Goal: Information Seeking & Learning: Learn about a topic

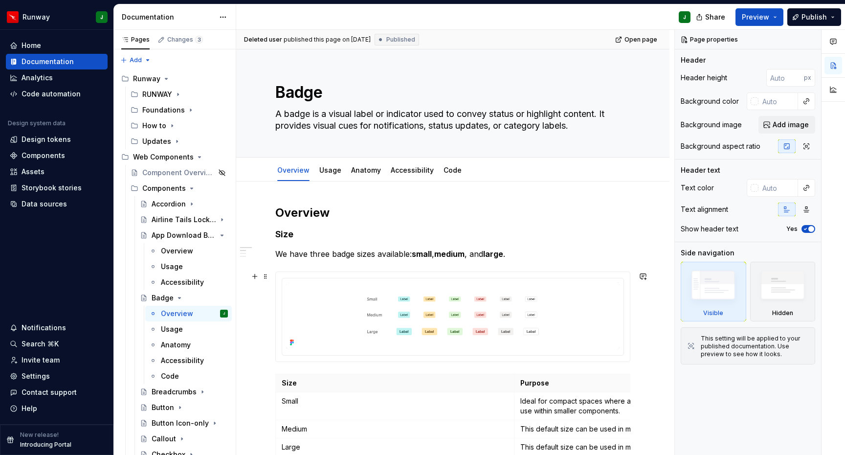
scroll to position [82, 0]
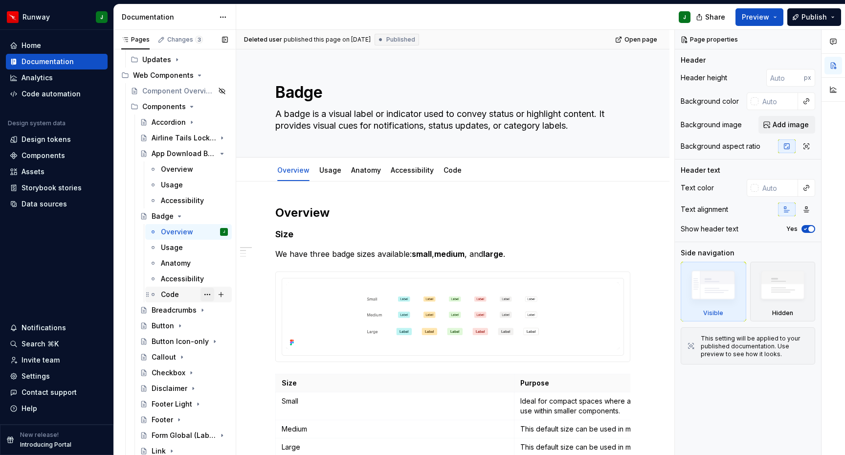
click at [210, 294] on button "Page tree" at bounding box center [208, 295] width 14 height 14
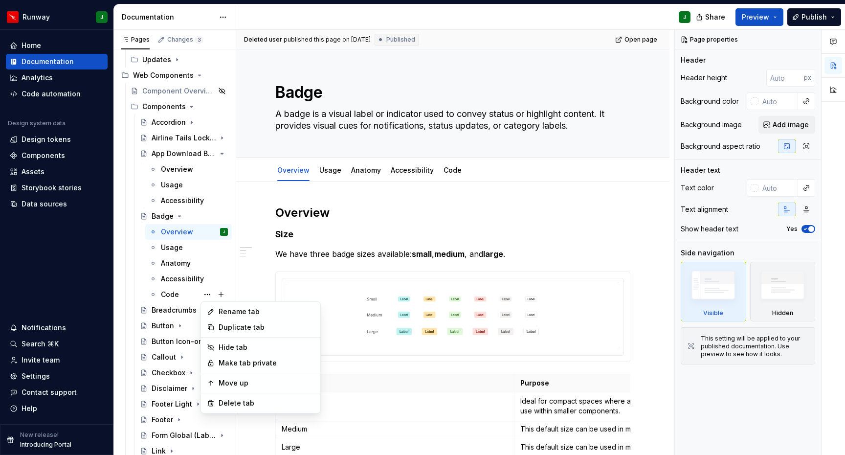
click at [196, 294] on div "Pages Changes 3 Add Accessibility guide for tree Page tree. Navigate the tree w…" at bounding box center [174, 244] width 122 height 429
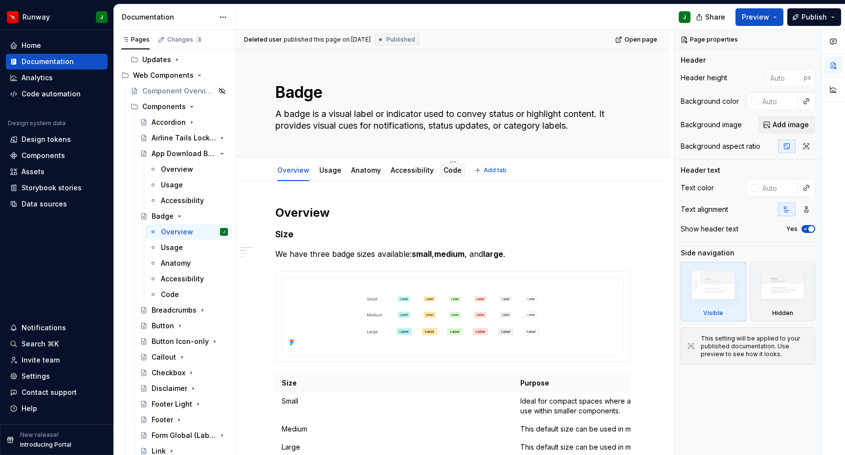
click at [450, 173] on link "Code" at bounding box center [453, 170] width 18 height 8
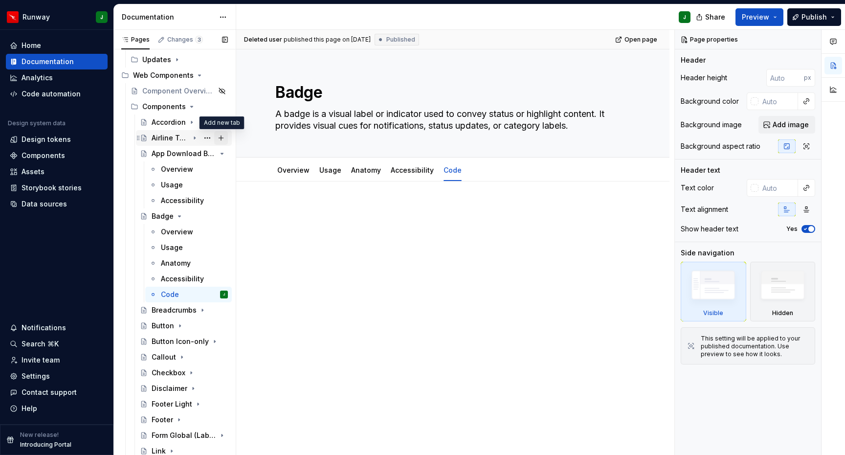
click at [222, 138] on button "Page tree" at bounding box center [221, 138] width 14 height 14
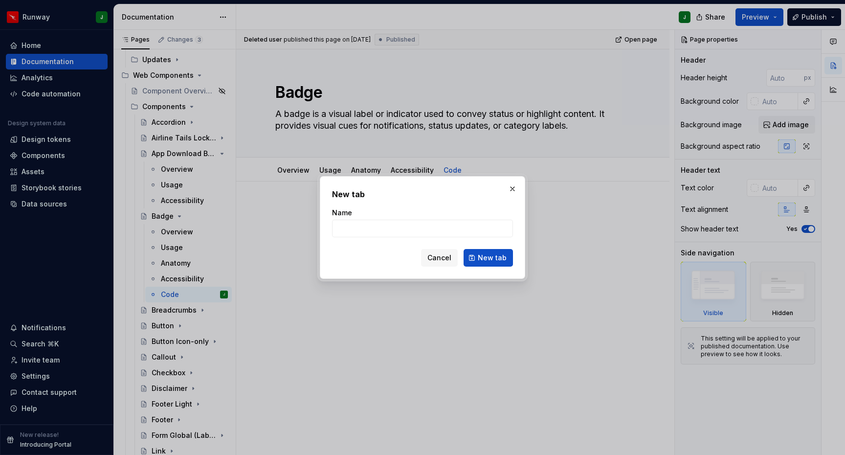
click at [461, 254] on div "Cancel New tab" at bounding box center [422, 258] width 181 height 18
drag, startPoint x: 445, startPoint y: 258, endPoint x: 254, endPoint y: 159, distance: 214.6
click at [445, 258] on span "Cancel" at bounding box center [440, 258] width 24 height 10
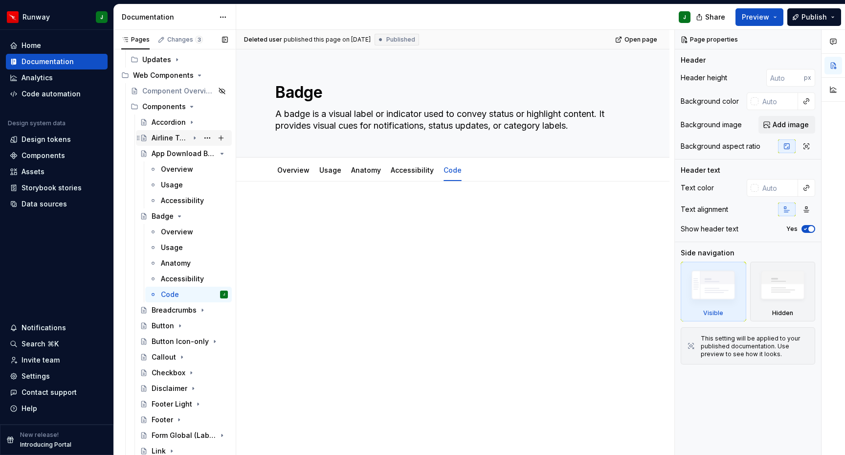
click at [195, 138] on icon "Page tree" at bounding box center [194, 138] width 1 height 2
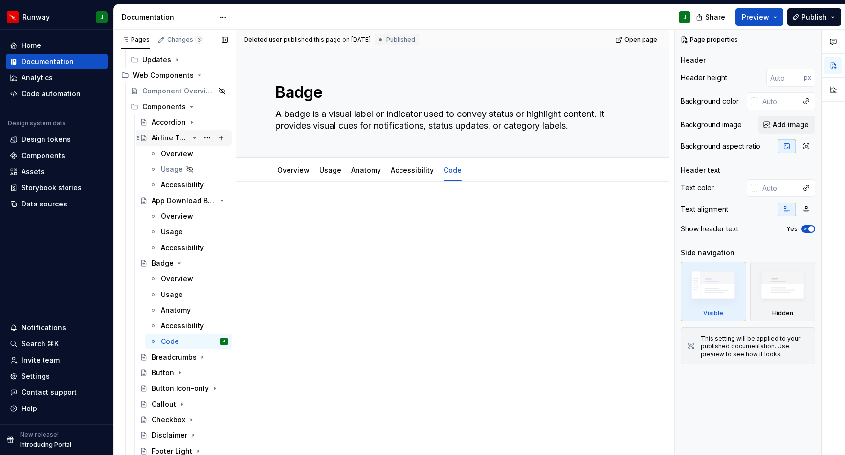
click at [195, 138] on icon "Page tree" at bounding box center [195, 137] width 2 height 1
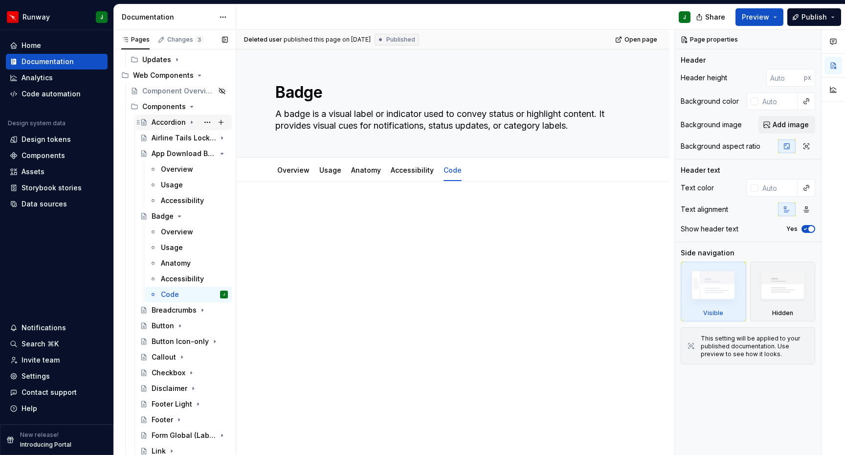
click at [188, 122] on icon "Page tree" at bounding box center [192, 122] width 8 height 8
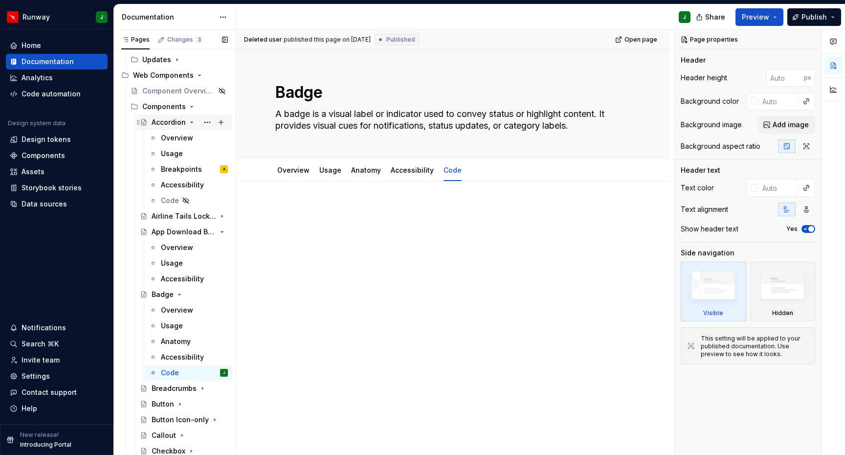
click at [191, 122] on icon "Page tree" at bounding box center [192, 122] width 2 height 1
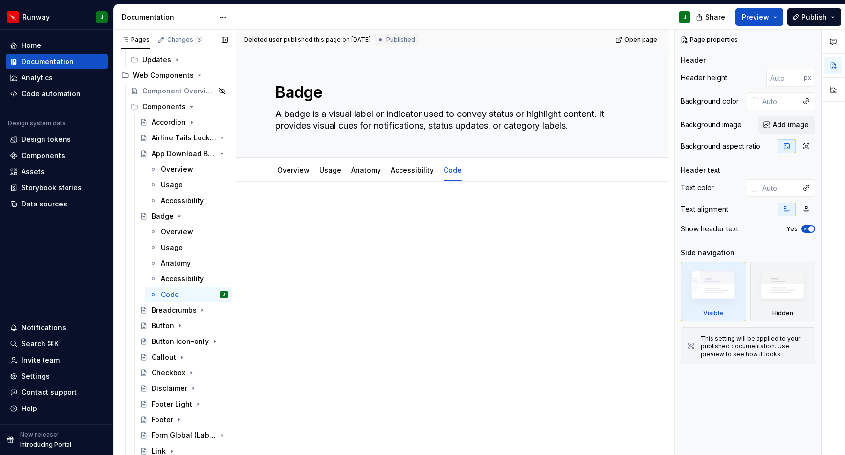
click at [0, 0] on button "Page tree" at bounding box center [0, 0] width 0 height 0
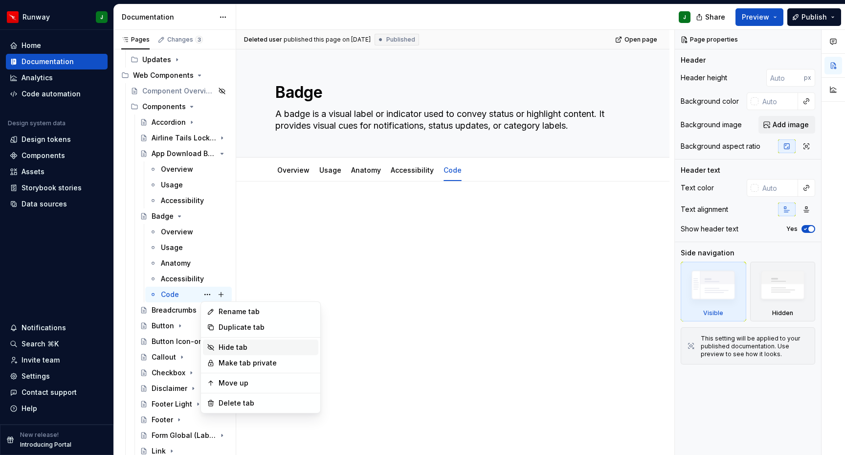
click at [229, 348] on div "Hide tab" at bounding box center [267, 347] width 96 height 10
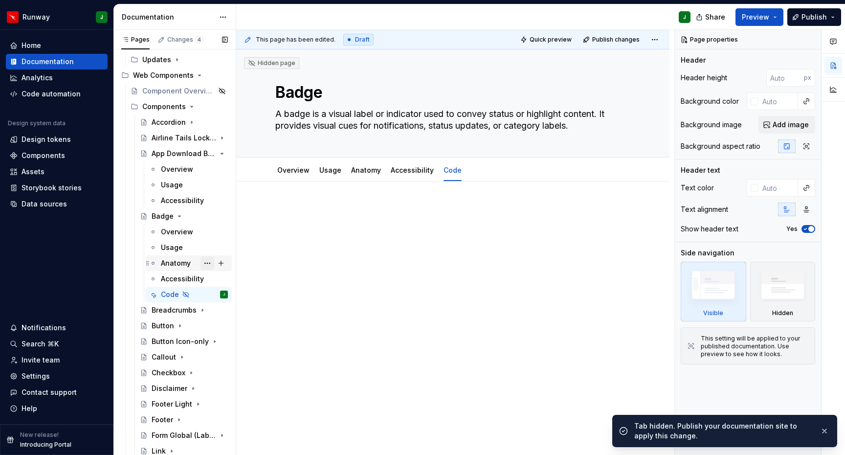
click at [211, 263] on button "Page tree" at bounding box center [208, 263] width 14 height 14
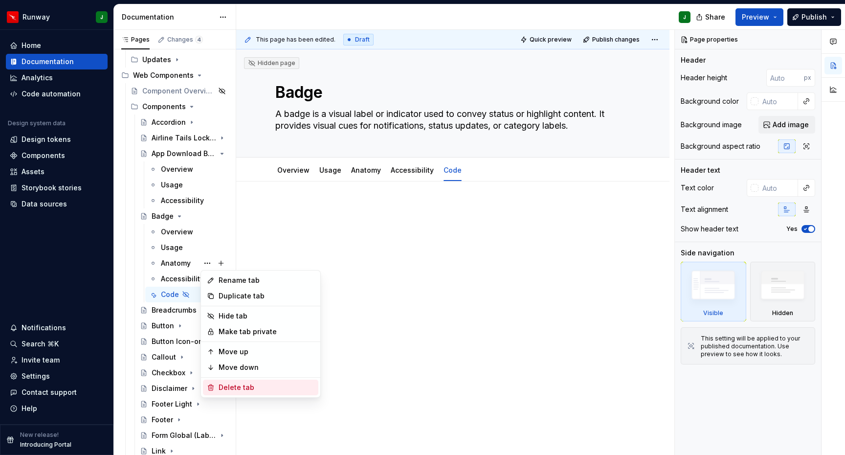
click at [233, 387] on div "Delete tab" at bounding box center [267, 388] width 96 height 10
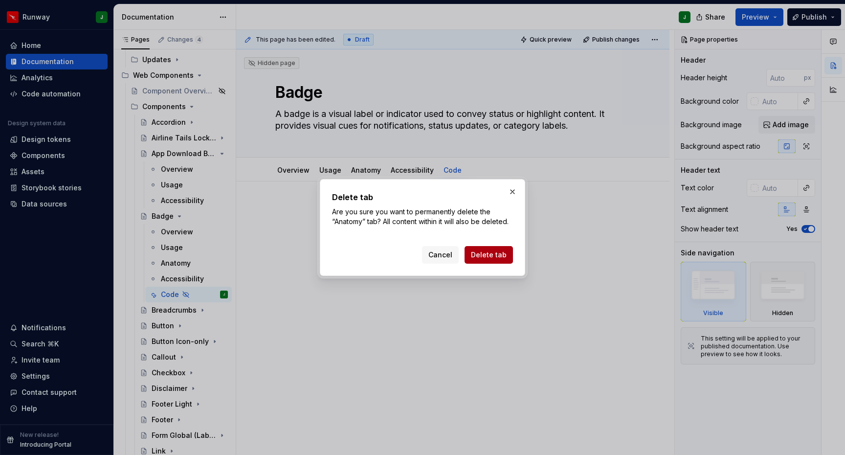
click at [491, 258] on span "Delete tab" at bounding box center [489, 255] width 36 height 10
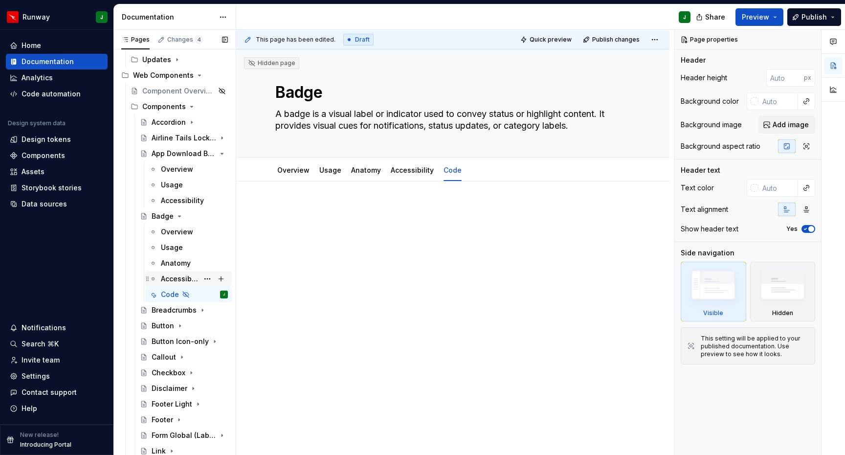
click at [174, 275] on div "Accessibility" at bounding box center [180, 279] width 38 height 10
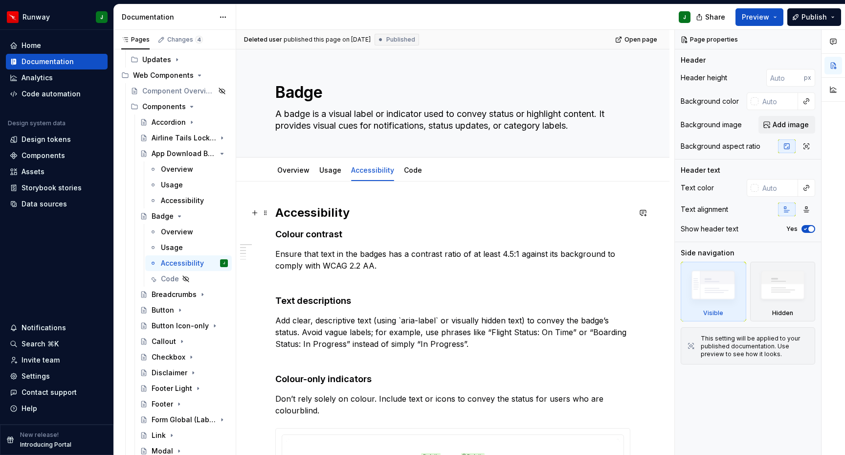
click at [308, 215] on h2 "Accessibility" at bounding box center [452, 213] width 355 height 16
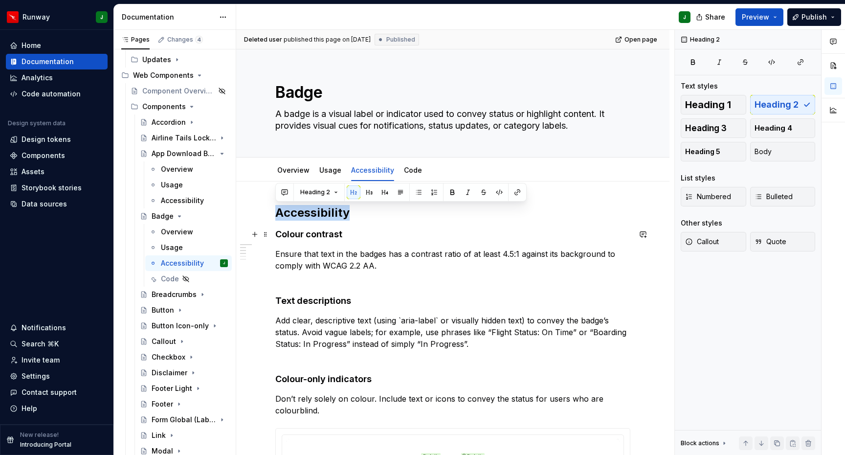
click at [304, 235] on h4 "Colour contrast" at bounding box center [452, 234] width 355 height 12
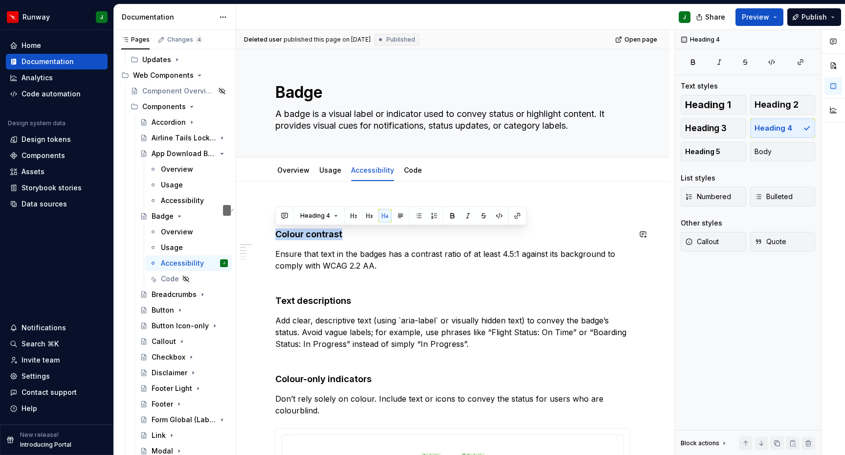
drag, startPoint x: 368, startPoint y: 217, endPoint x: 308, endPoint y: 290, distance: 94.4
click at [368, 217] on button "button" at bounding box center [369, 216] width 14 height 14
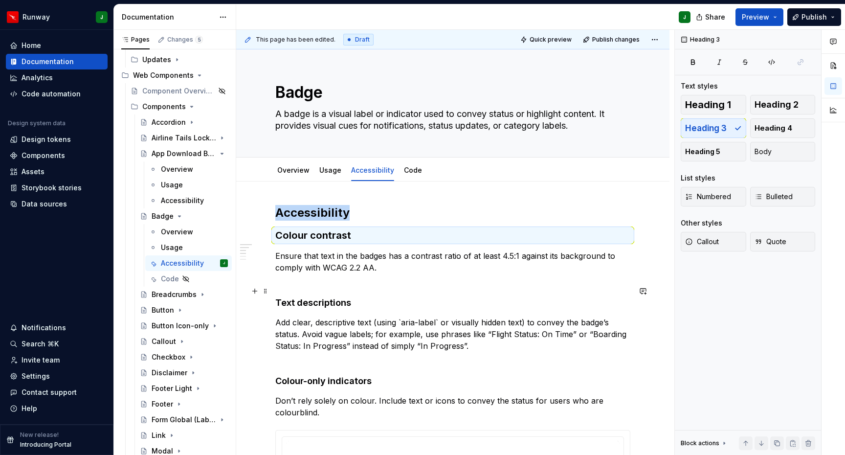
click at [277, 302] on h4 "Text descriptions" at bounding box center [452, 296] width 355 height 23
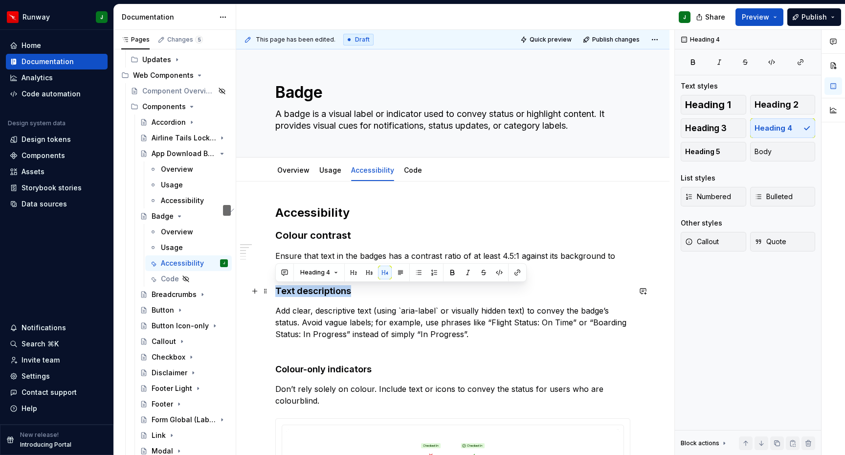
drag, startPoint x: 354, startPoint y: 292, endPoint x: 276, endPoint y: 293, distance: 77.8
click at [276, 293] on h4 "Text descriptions" at bounding box center [452, 291] width 355 height 12
click at [367, 273] on button "button" at bounding box center [369, 273] width 14 height 14
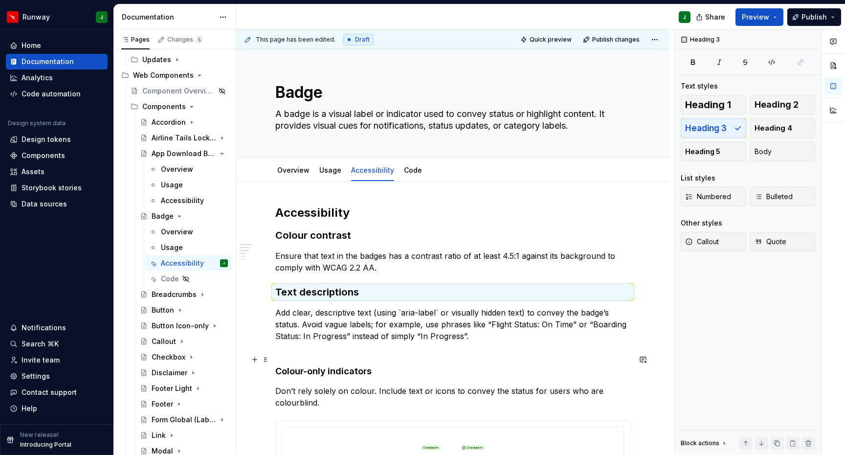
click at [291, 356] on h4 "Colour-only indicators" at bounding box center [452, 365] width 355 height 23
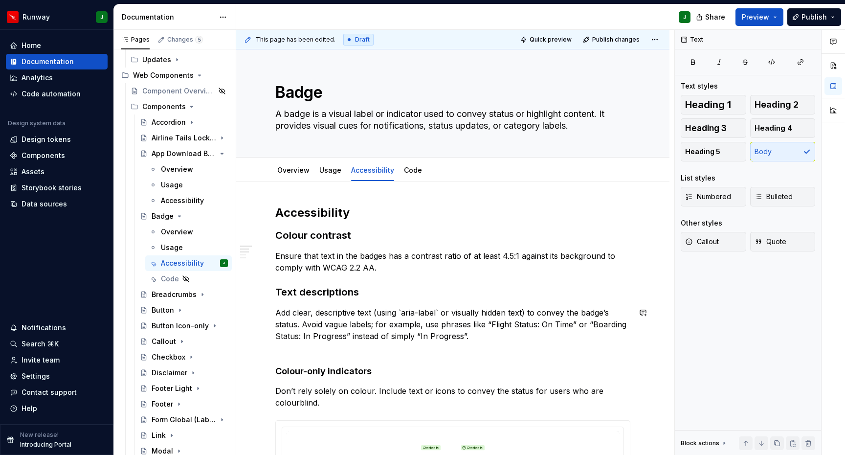
scroll to position [0, 0]
click at [276, 372] on h4 "Colour-only indicators" at bounding box center [452, 364] width 355 height 23
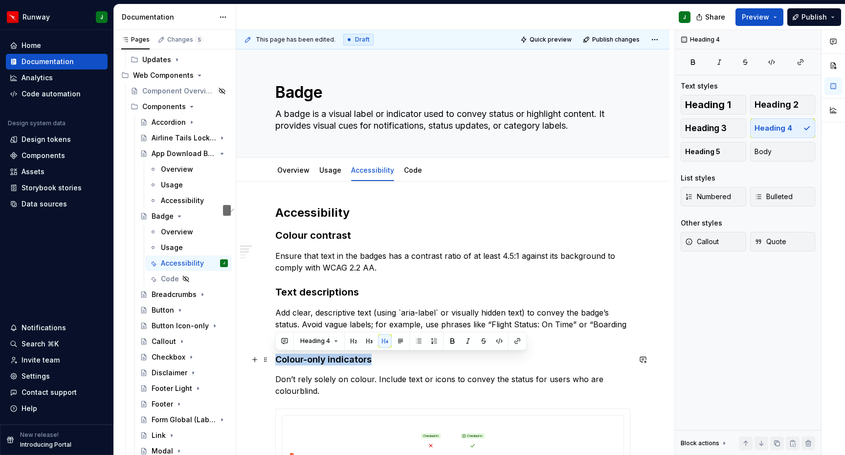
click at [275, 361] on h4 "Colour-only indicators" at bounding box center [452, 360] width 355 height 12
click at [368, 341] on button "button" at bounding box center [369, 341] width 14 height 14
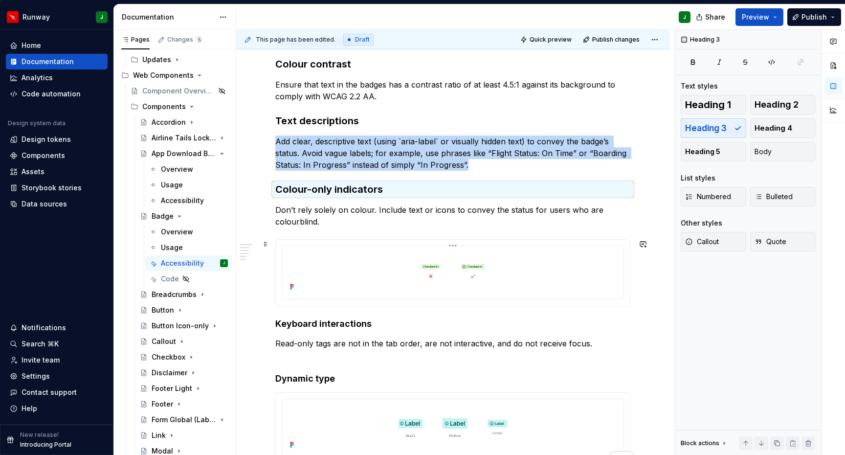
scroll to position [209, 0]
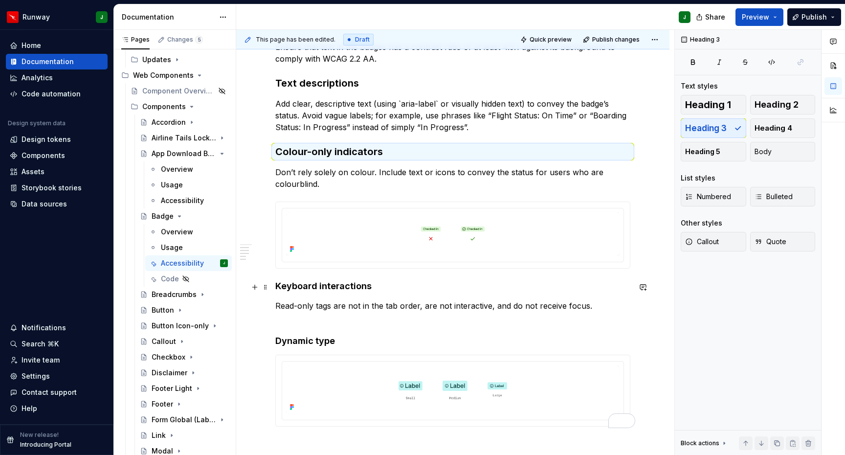
drag, startPoint x: 361, startPoint y: 291, endPoint x: 368, endPoint y: 290, distance: 6.9
click at [361, 291] on h4 "Keyboard interactions" at bounding box center [452, 286] width 355 height 12
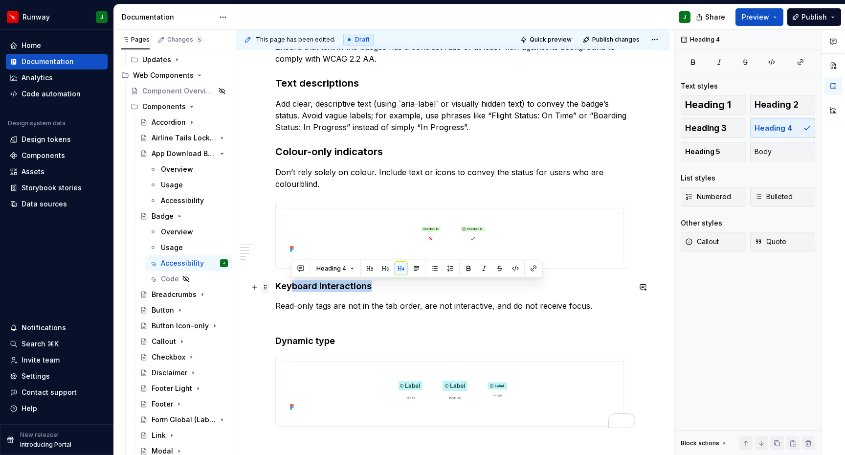
drag, startPoint x: 315, startPoint y: 287, endPoint x: 269, endPoint y: 287, distance: 46.0
click at [275, 287] on div "Accessibility Colour contrast Ensure that text in the badges has a contrast rat…" at bounding box center [452, 217] width 355 height 442
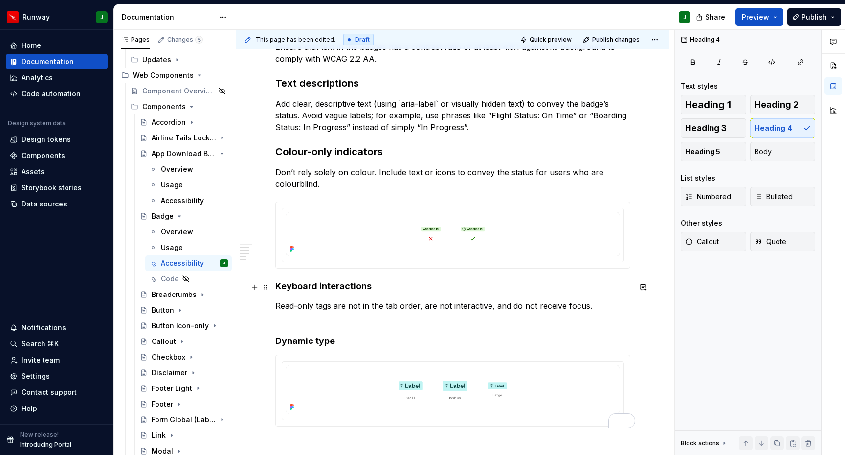
click at [285, 291] on h4 "Keyboard interactions" at bounding box center [452, 286] width 355 height 12
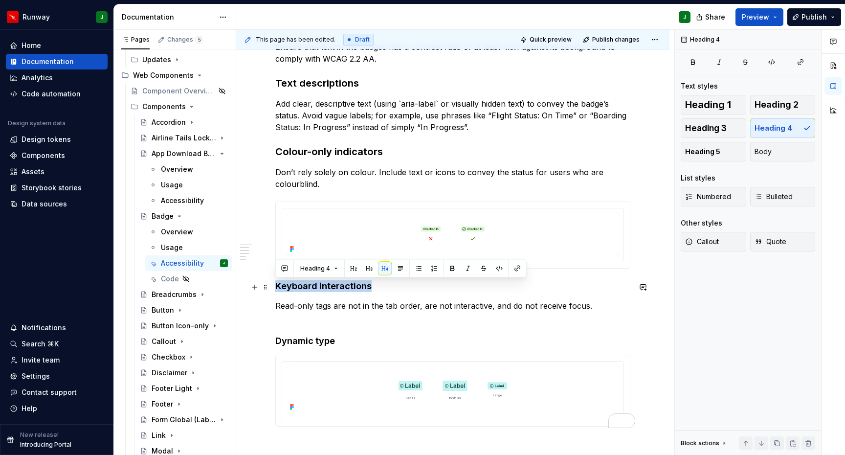
drag, startPoint x: 277, startPoint y: 288, endPoint x: 372, endPoint y: 288, distance: 94.4
click at [372, 288] on h4 "Keyboard interactions" at bounding box center [452, 286] width 355 height 12
click at [369, 266] on button "button" at bounding box center [369, 269] width 14 height 14
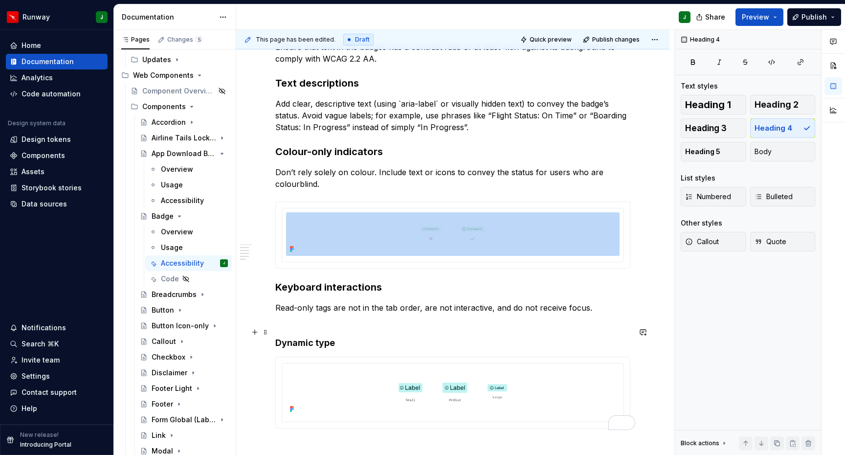
click at [328, 344] on h4 "Dynamic type" at bounding box center [452, 336] width 355 height 23
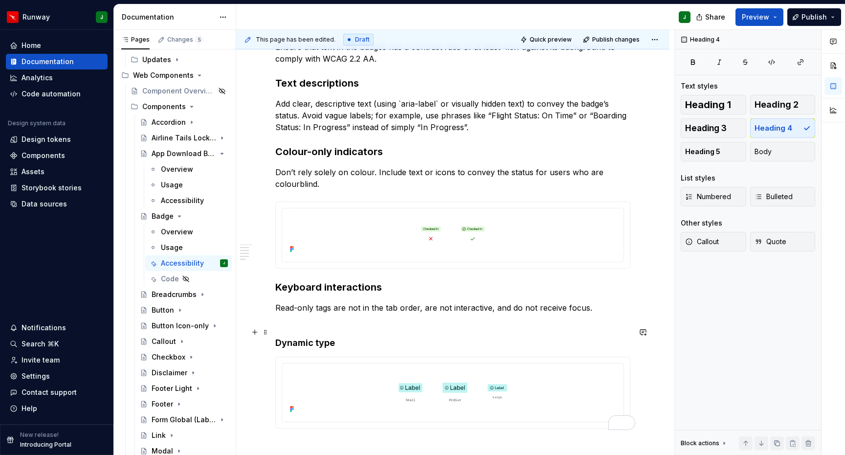
click at [337, 344] on h4 "Dynamic type" at bounding box center [452, 336] width 355 height 23
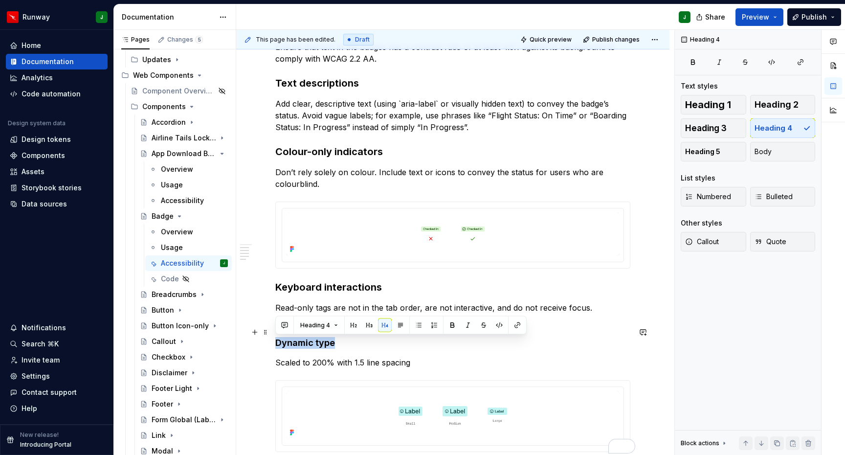
drag, startPoint x: 281, startPoint y: 345, endPoint x: 310, endPoint y: 336, distance: 30.5
click at [275, 345] on h4 "Dynamic type" at bounding box center [452, 336] width 355 height 23
click at [366, 326] on button "button" at bounding box center [369, 325] width 14 height 14
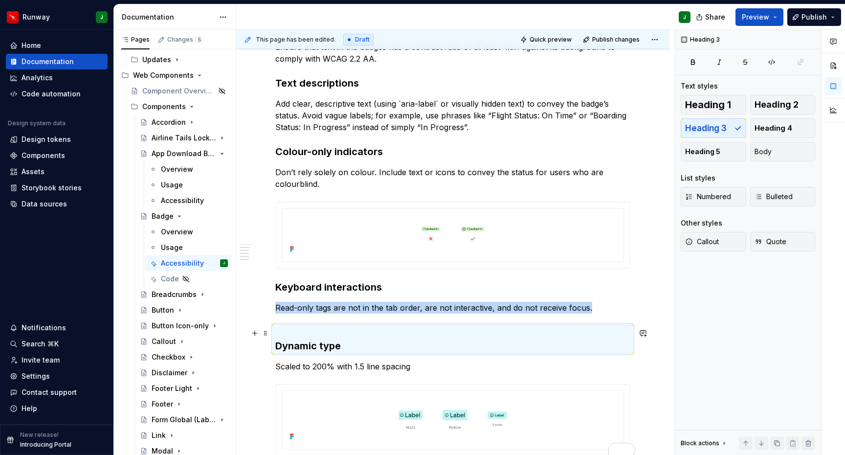
click at [276, 347] on h3 "Dynamic type" at bounding box center [452, 338] width 355 height 27
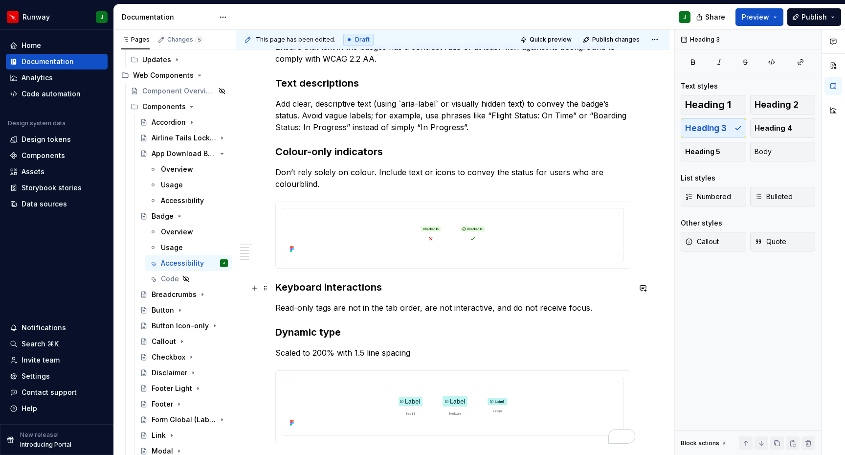
click at [332, 286] on h3 "Keyboard interactions" at bounding box center [452, 287] width 355 height 14
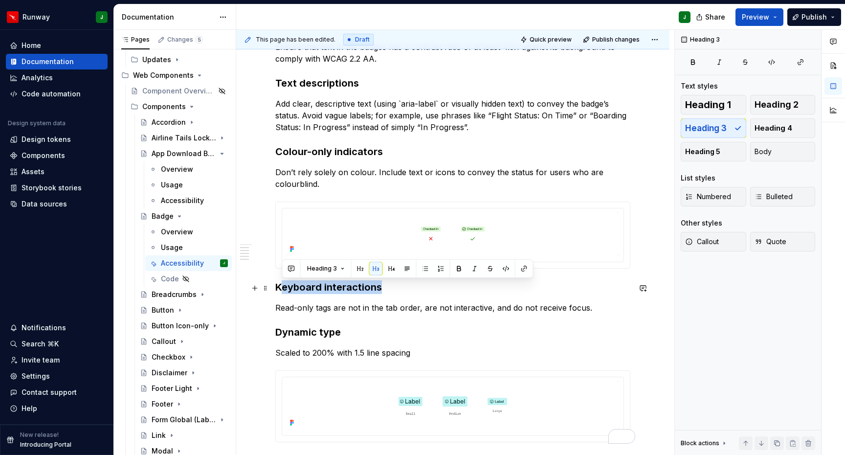
drag, startPoint x: 346, startPoint y: 288, endPoint x: 293, endPoint y: 288, distance: 52.3
click at [279, 288] on h3 "Keyboard interactions" at bounding box center [452, 287] width 355 height 14
click at [400, 291] on h3 "Keyboard interactions" at bounding box center [452, 287] width 355 height 14
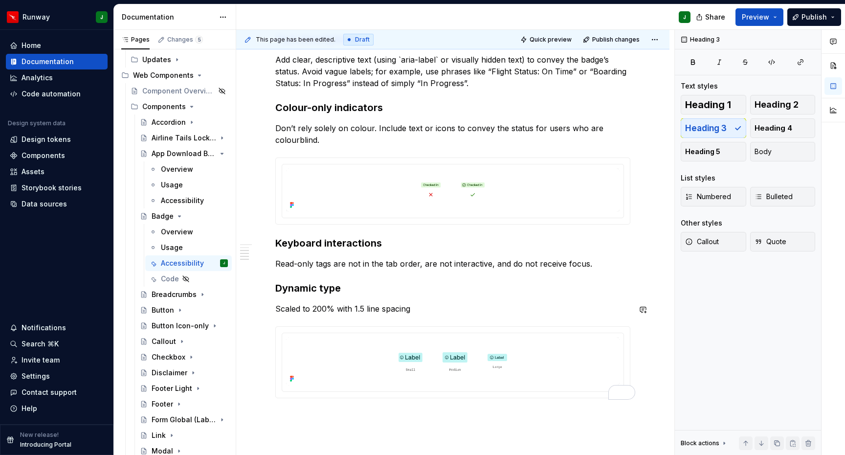
scroll to position [248, 0]
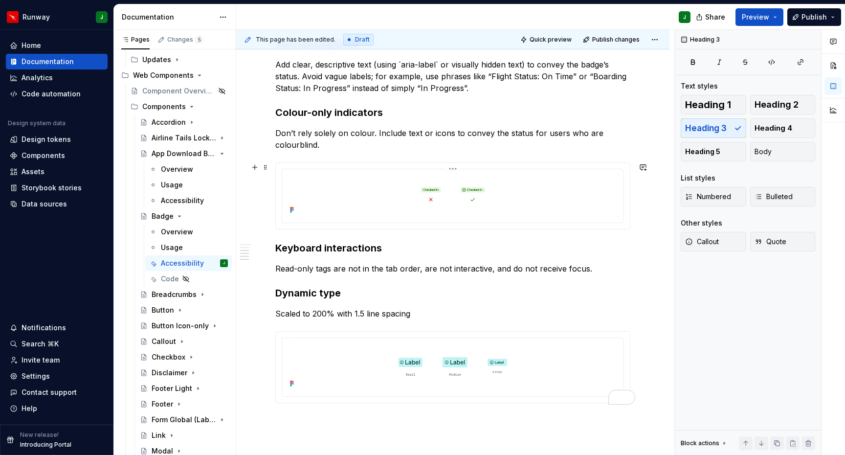
click at [374, 177] on img "To enrich screen reader interactions, please activate Accessibility in Grammarl…" at bounding box center [453, 195] width 334 height 44
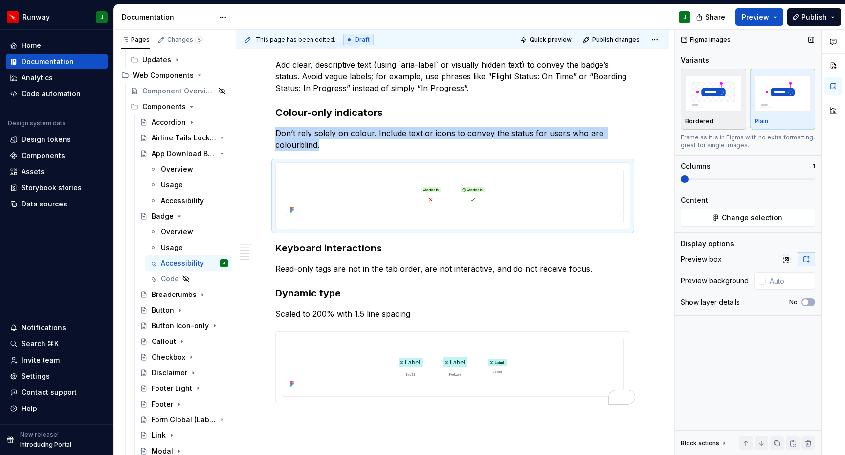
click at [712, 110] on img "button" at bounding box center [713, 93] width 57 height 36
click at [742, 218] on span "Change selection" at bounding box center [752, 218] width 61 height 10
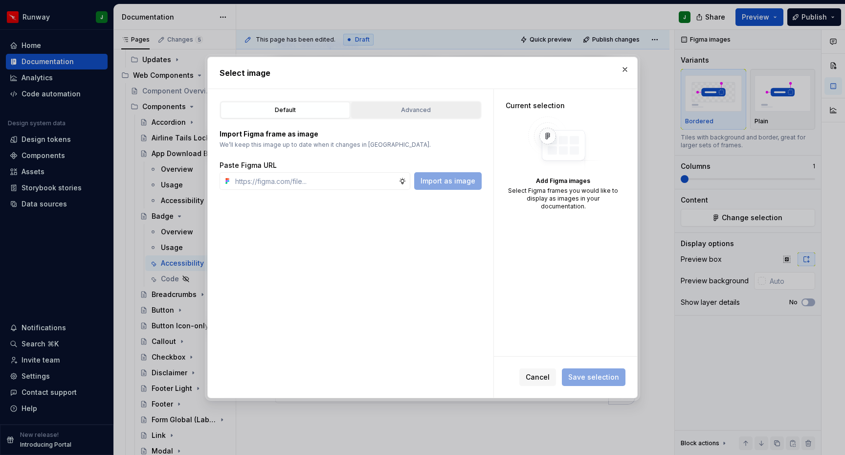
click at [414, 107] on div "Advanced" at bounding box center [416, 110] width 123 height 10
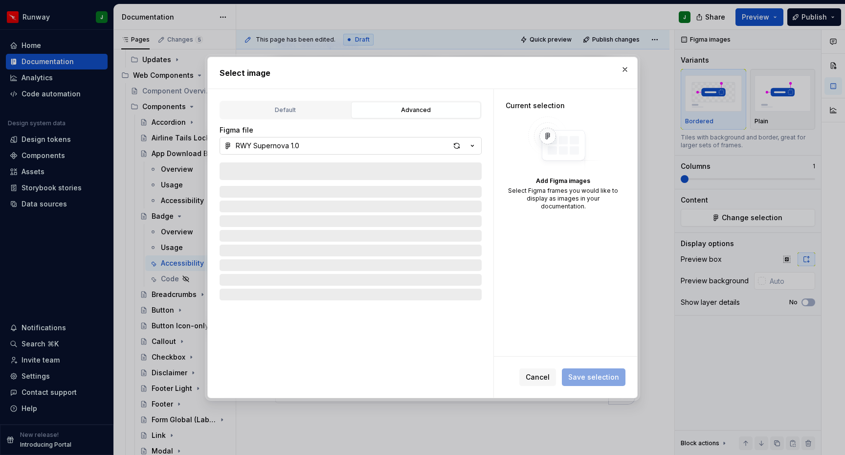
click at [389, 151] on button "RWY Supernova 1.0" at bounding box center [351, 146] width 262 height 18
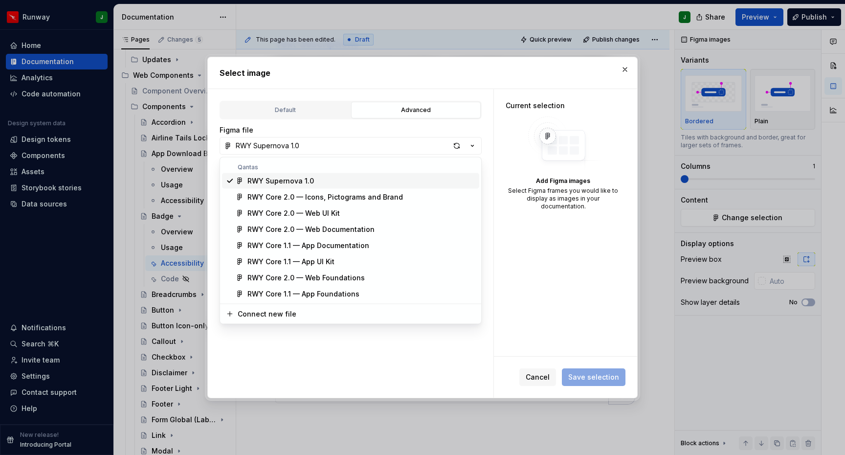
click at [332, 180] on div "RWY Supernova 1.0" at bounding box center [362, 181] width 228 height 10
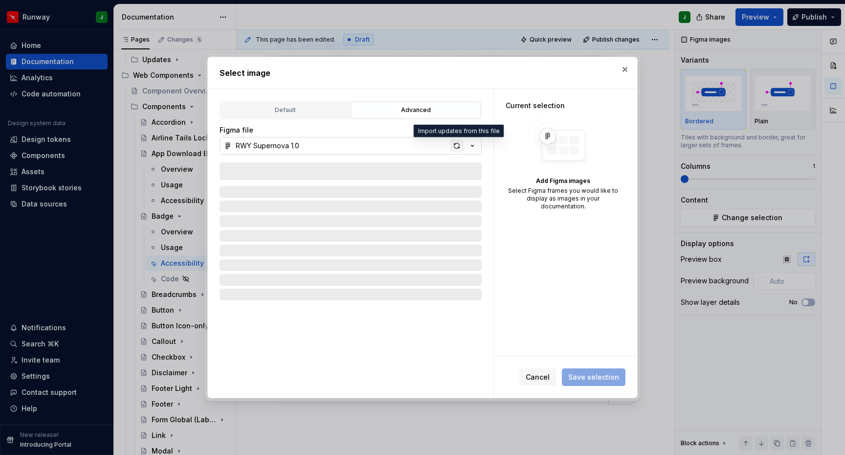
click at [458, 148] on div "button" at bounding box center [457, 146] width 14 height 14
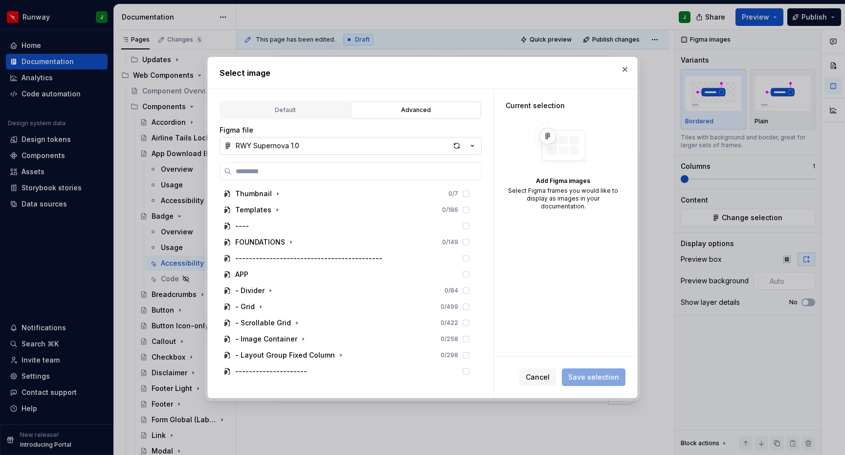
type textarea "*"
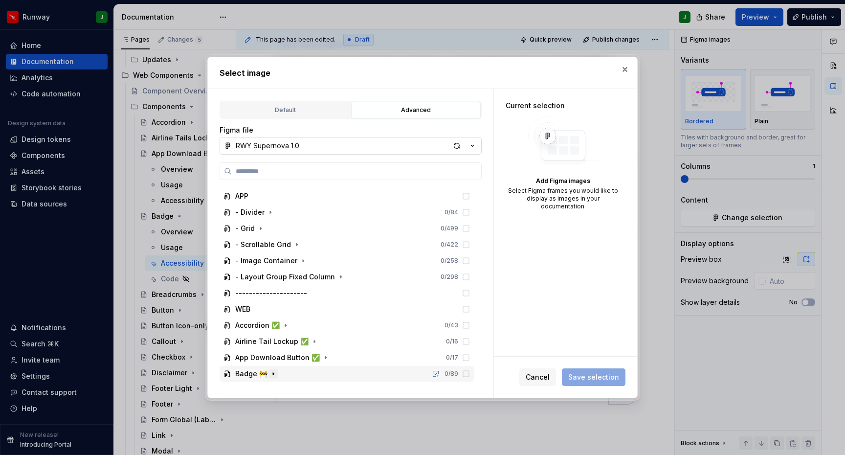
click at [271, 375] on icon "button" at bounding box center [274, 374] width 8 height 8
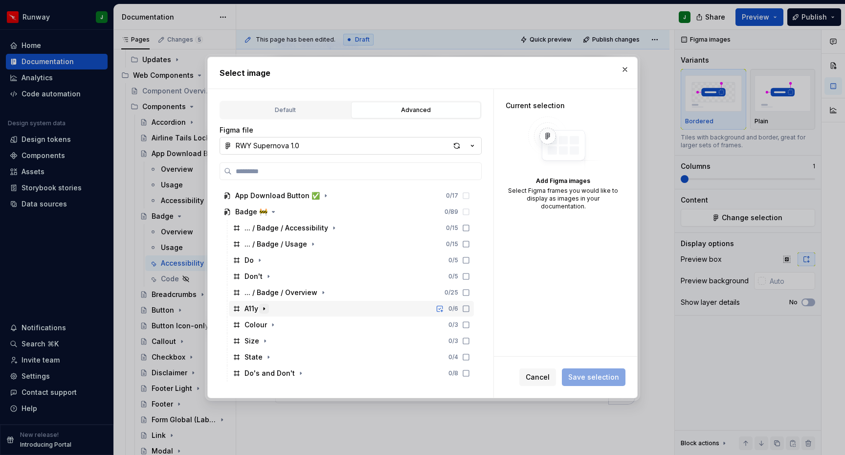
click at [265, 309] on icon "button" at bounding box center [264, 309] width 1 height 2
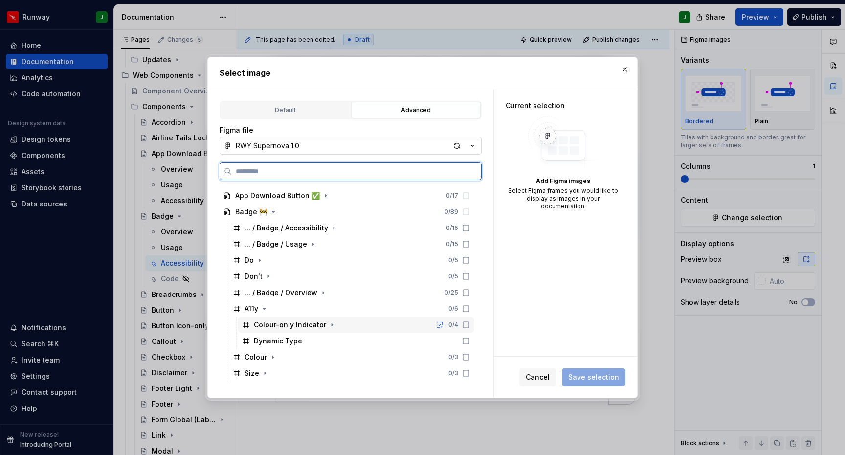
scroll to position [272, 0]
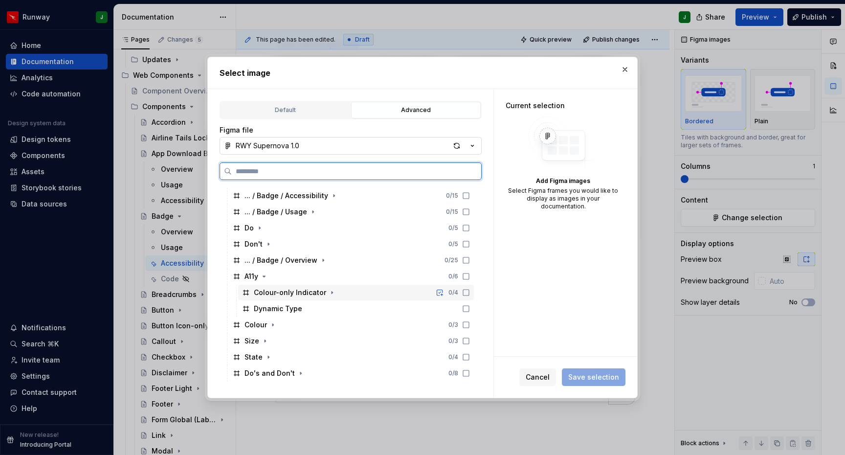
click at [470, 293] on icon at bounding box center [466, 293] width 8 height 8
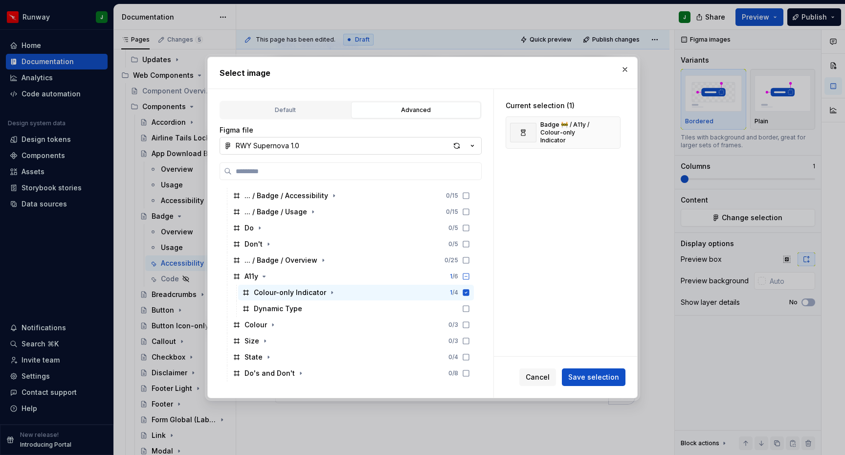
click at [600, 380] on span "Save selection" at bounding box center [593, 377] width 51 height 10
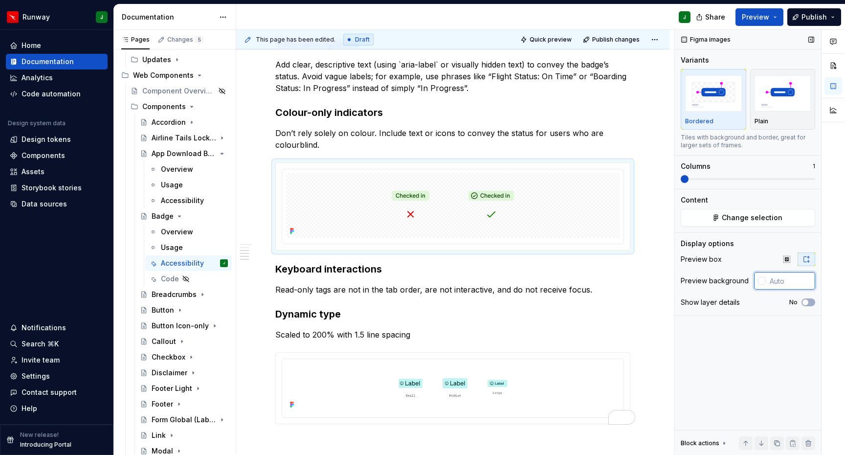
click at [793, 280] on input "text" at bounding box center [790, 281] width 49 height 18
type input "#FFFFFF"
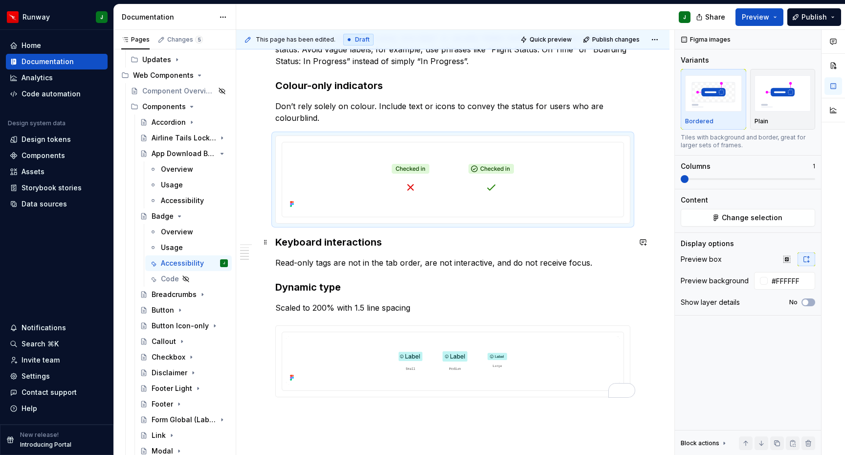
scroll to position [309, 0]
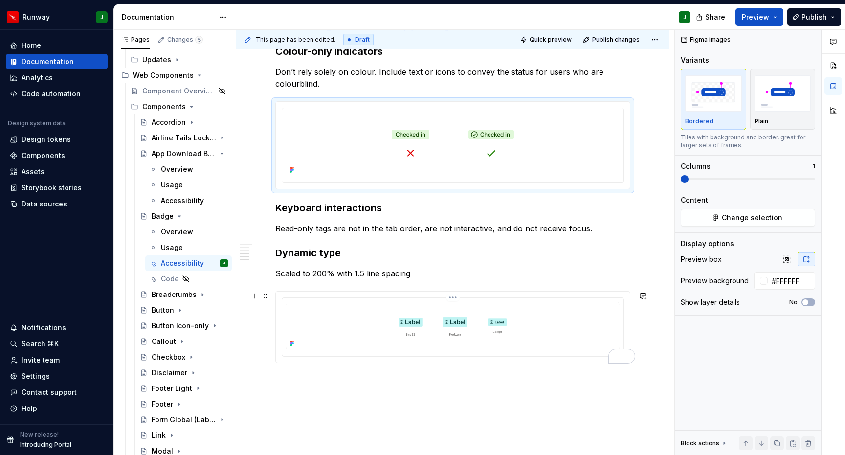
drag, startPoint x: 374, startPoint y: 335, endPoint x: 496, endPoint y: 259, distance: 143.6
click at [374, 335] on img "To enrich screen reader interactions, please activate Accessibility in Grammarl…" at bounding box center [453, 326] width 334 height 48
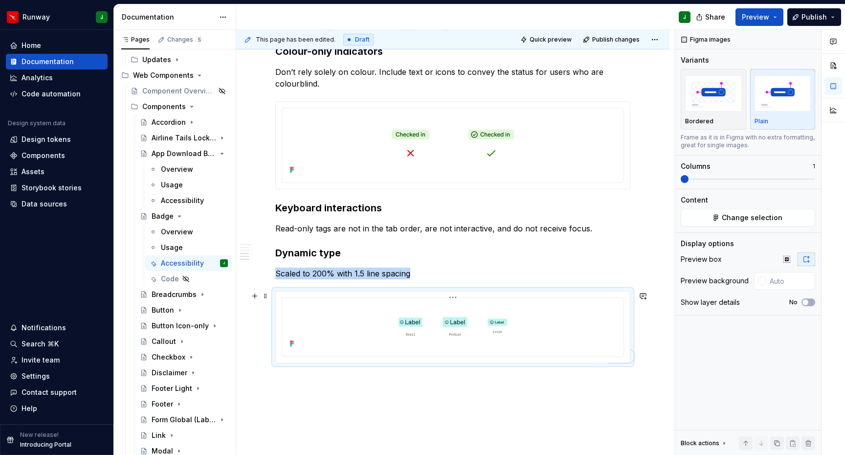
click at [456, 298] on html "Runway J Home Documentation Analytics Code automation Design system data Design…" at bounding box center [422, 227] width 845 height 455
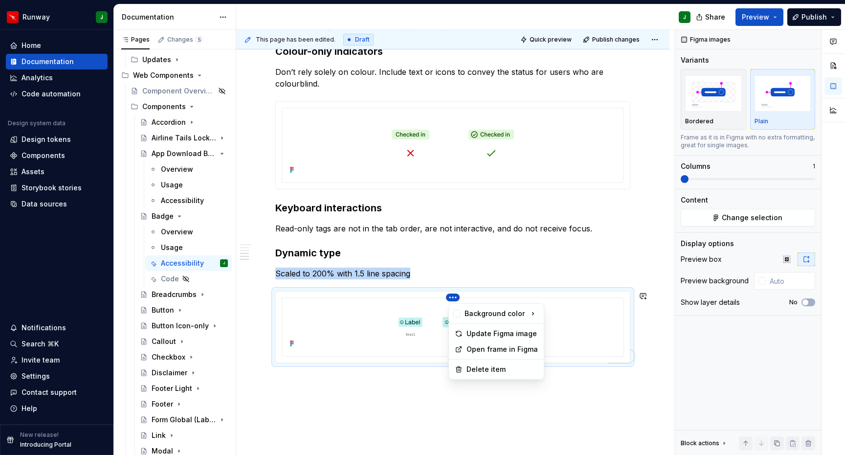
drag, startPoint x: 577, startPoint y: 312, endPoint x: 579, endPoint y: 324, distance: 12.9
click at [577, 312] on html "Runway J Home Documentation Analytics Code automation Design system data Design…" at bounding box center [422, 227] width 845 height 455
click at [588, 321] on img "To enrich screen reader interactions, please activate Accessibility in Grammarl…" at bounding box center [453, 326] width 334 height 48
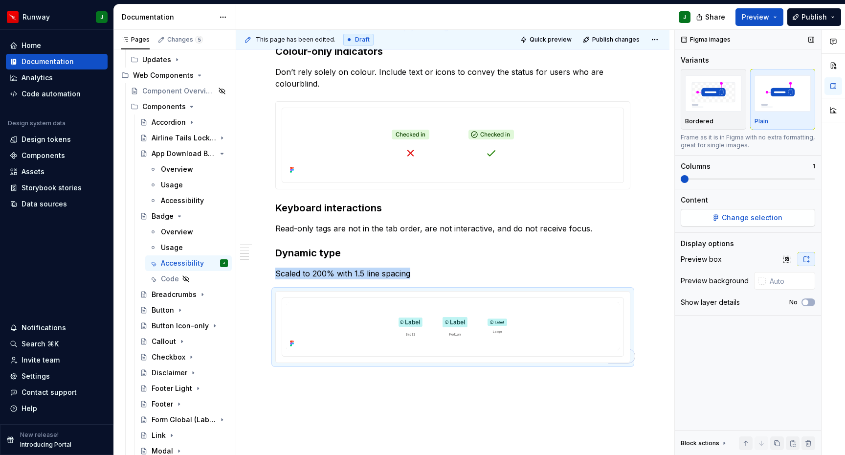
click at [720, 215] on button "Change selection" at bounding box center [748, 218] width 135 height 18
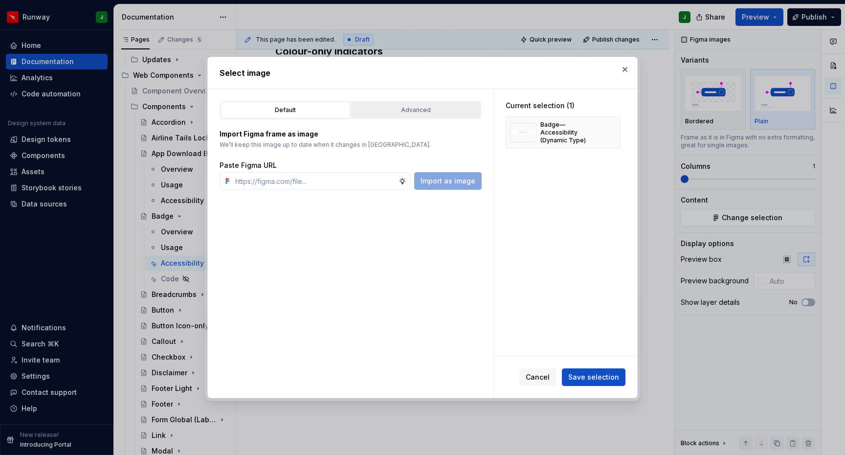
click at [424, 117] on button "Advanced" at bounding box center [416, 110] width 130 height 17
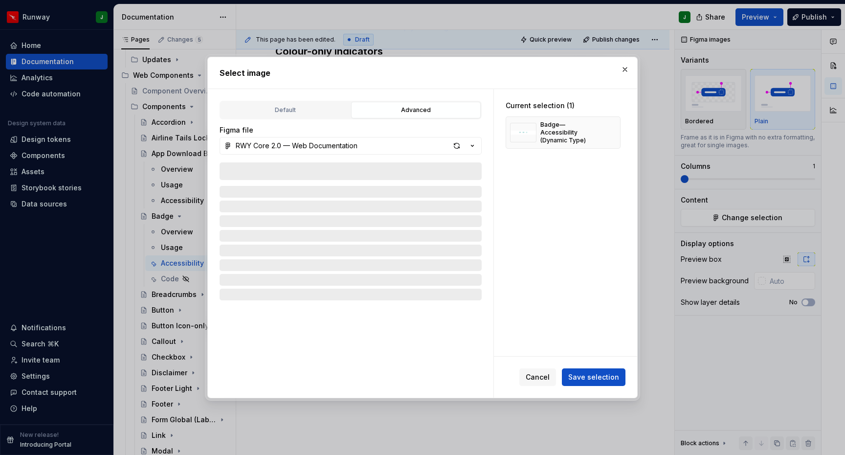
type textarea "*"
click at [421, 149] on button "RWY Core 2.0 — Web Documentation" at bounding box center [351, 146] width 262 height 18
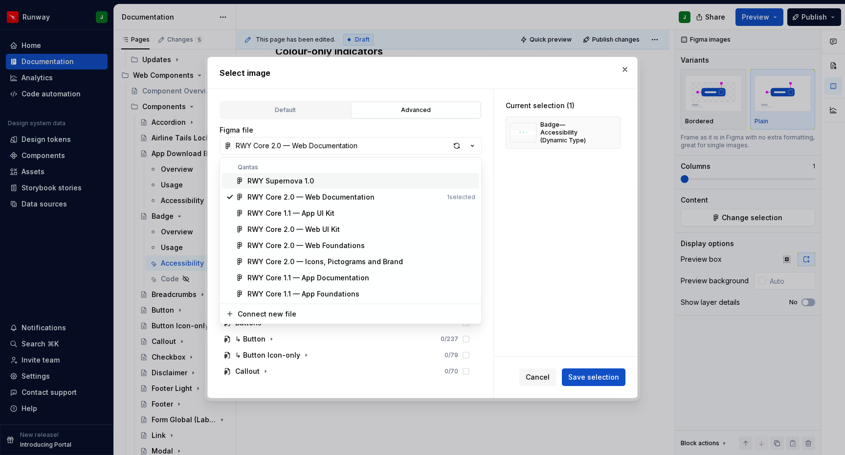
click at [300, 184] on div "RWY Supernova 1.0" at bounding box center [281, 181] width 67 height 10
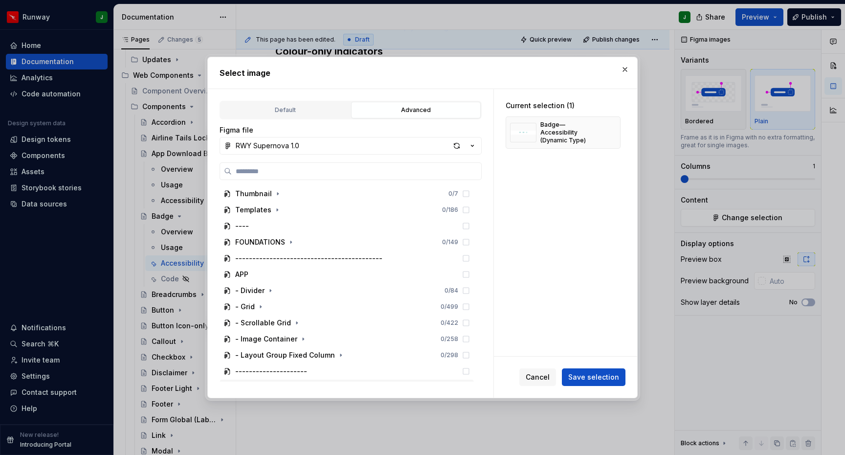
scroll to position [79, 0]
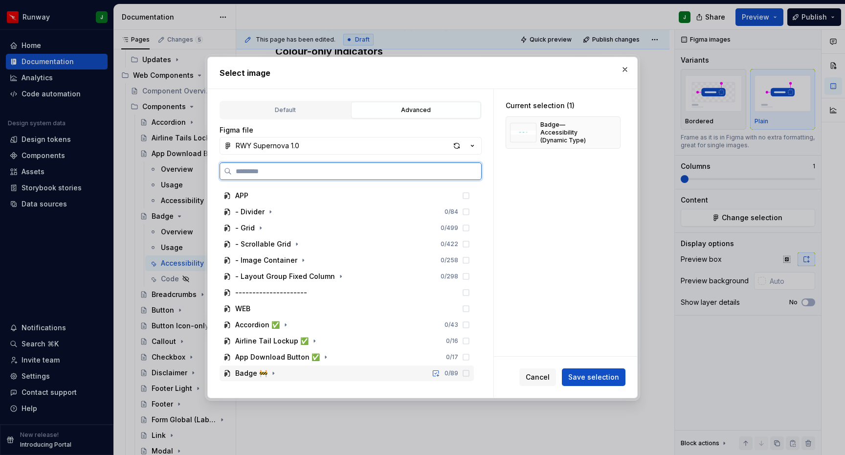
click at [311, 370] on div "Badge 🚧 0 / 89" at bounding box center [347, 373] width 254 height 16
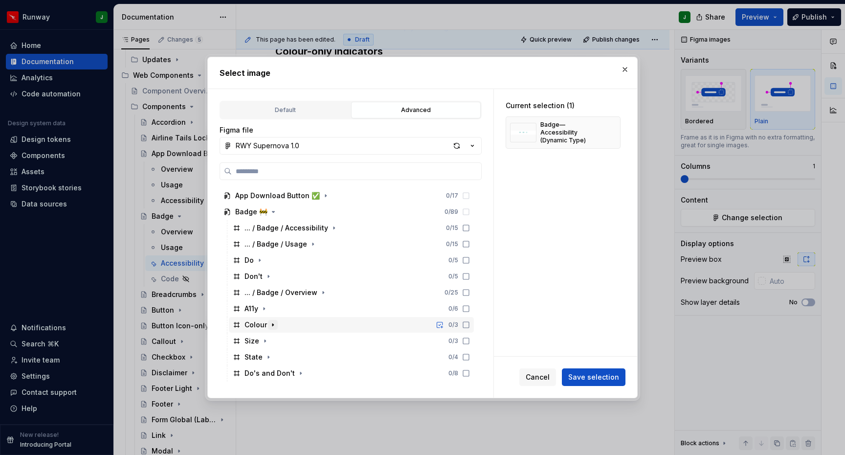
click at [272, 324] on icon "button" at bounding box center [272, 325] width 1 height 2
click at [272, 324] on icon "button" at bounding box center [273, 324] width 2 height 1
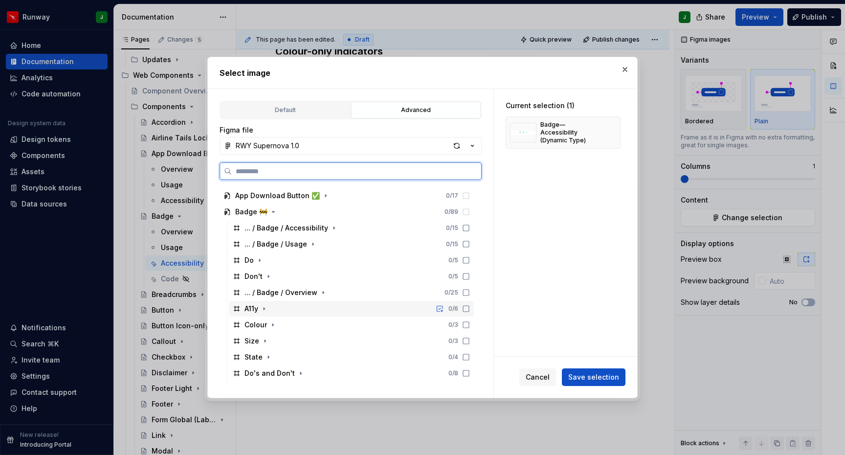
click at [303, 312] on div "A11y 0 / 6" at bounding box center [351, 309] width 245 height 16
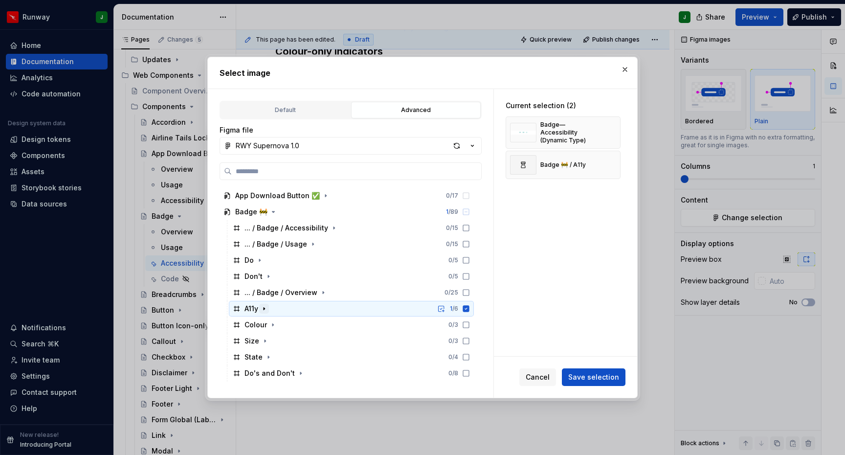
click at [263, 308] on icon "button" at bounding box center [264, 309] width 8 height 8
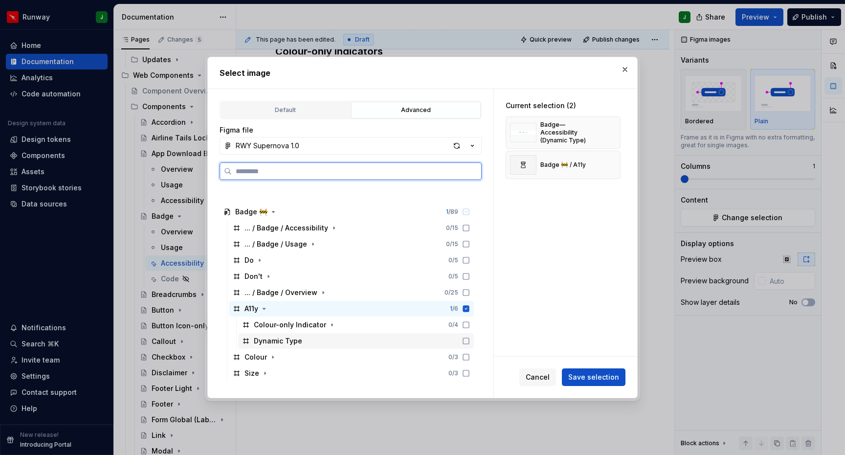
scroll to position [272, 0]
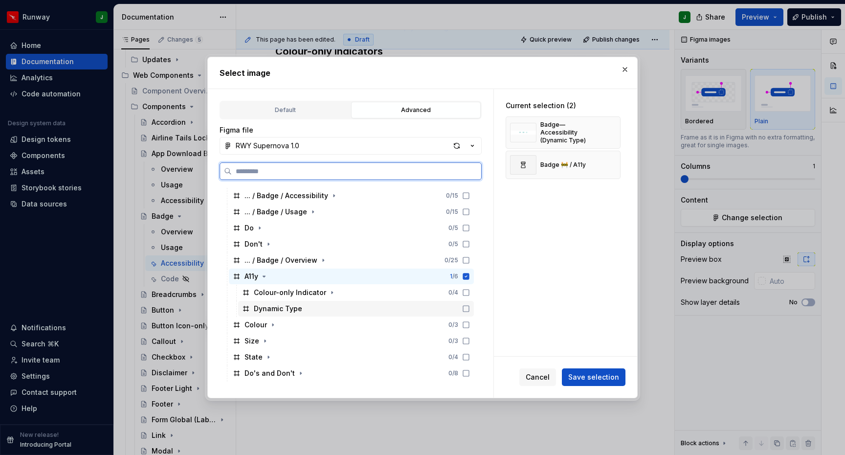
click at [326, 309] on div "Dynamic Type" at bounding box center [356, 309] width 236 height 16
click at [474, 280] on div "A11y 2 / 6" at bounding box center [351, 277] width 245 height 16
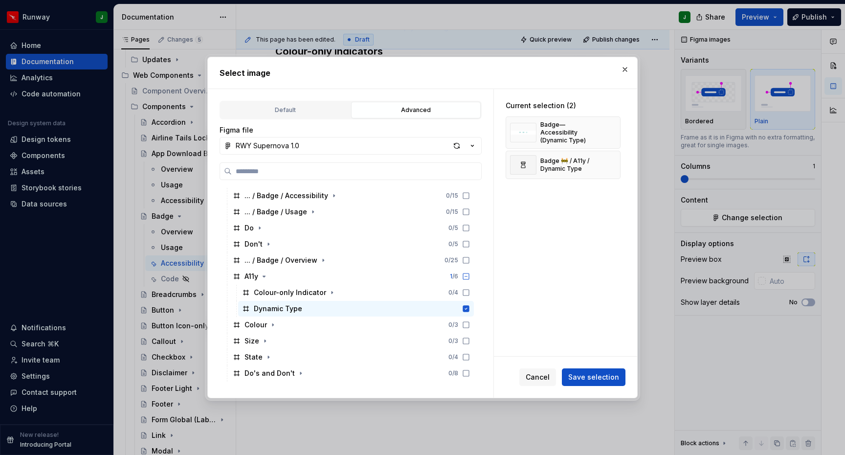
click at [597, 378] on span "Save selection" at bounding box center [593, 377] width 51 height 10
drag, startPoint x: 565, startPoint y: 209, endPoint x: 529, endPoint y: 174, distance: 50.5
click at [557, 201] on div "Current selection (2) Badge—Accessibility (Dynamic Type) Badge 🚧 / A11y / Dynam…" at bounding box center [565, 222] width 143 height 267
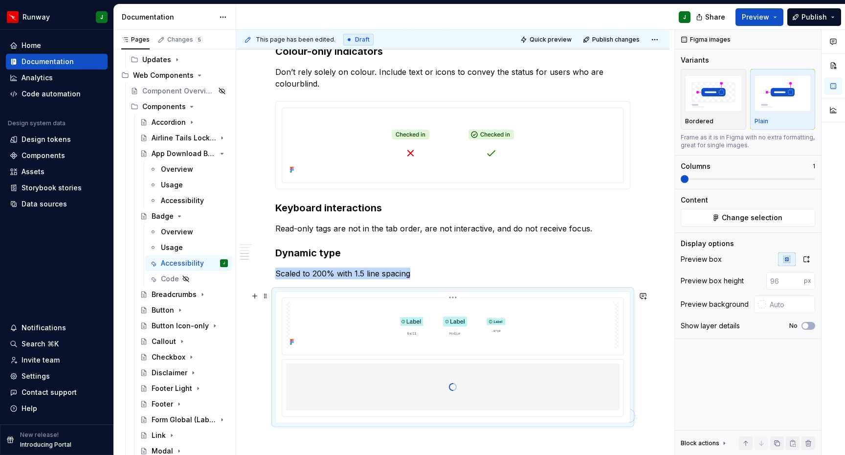
click at [529, 328] on img "To enrich screen reader interactions, please activate Accessibility in Grammarl…" at bounding box center [453, 325] width 334 height 47
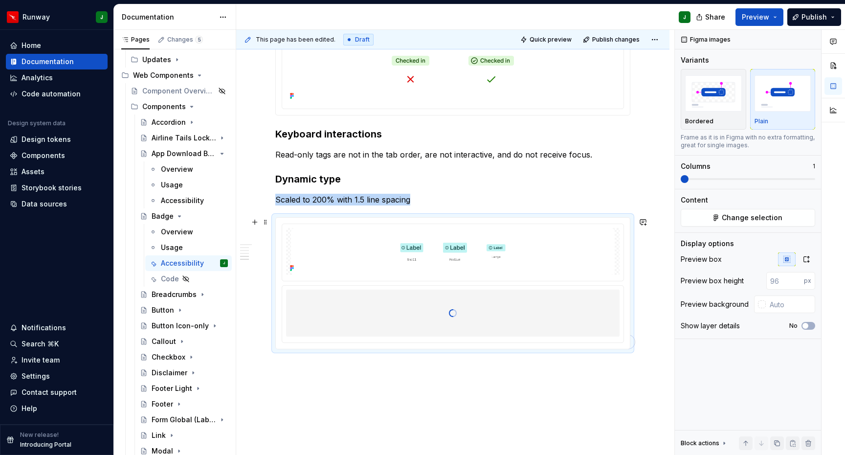
scroll to position [390, 0]
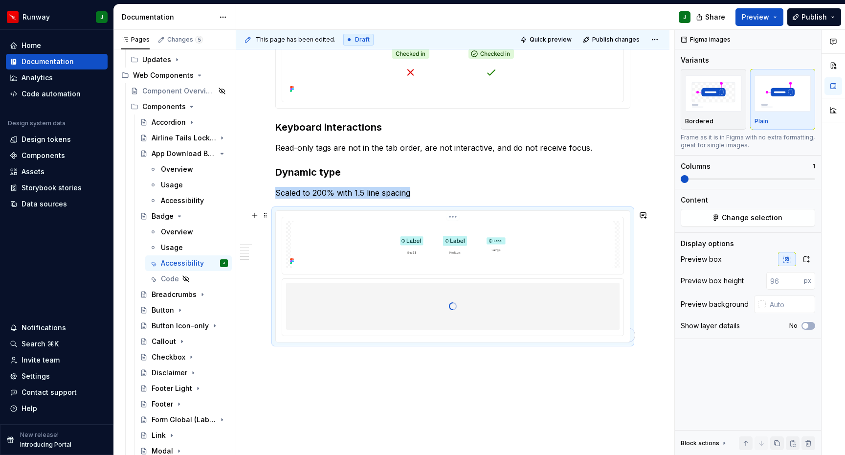
click at [534, 251] on img "To enrich screen reader interactions, please activate Accessibility in Grammarl…" at bounding box center [453, 244] width 334 height 47
click at [538, 247] on img "To enrich screen reader interactions, please activate Accessibility in Grammarl…" at bounding box center [453, 244] width 334 height 47
click at [539, 248] on img "To enrich screen reader interactions, please activate Accessibility in Grammarl…" at bounding box center [453, 244] width 334 height 47
click at [743, 221] on span "Change selection" at bounding box center [752, 218] width 61 height 10
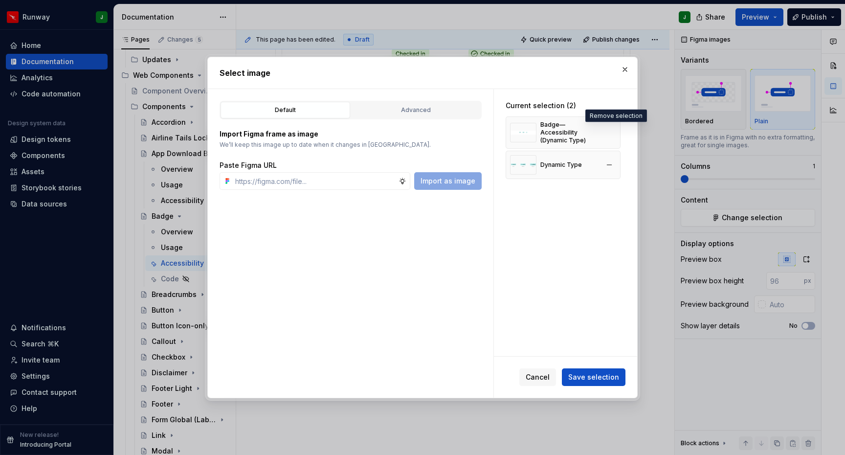
drag, startPoint x: 614, startPoint y: 130, endPoint x: 598, endPoint y: 141, distance: 19.7
click at [614, 129] on button "button" at bounding box center [610, 133] width 14 height 14
click at [590, 378] on span "Save selection" at bounding box center [593, 377] width 51 height 10
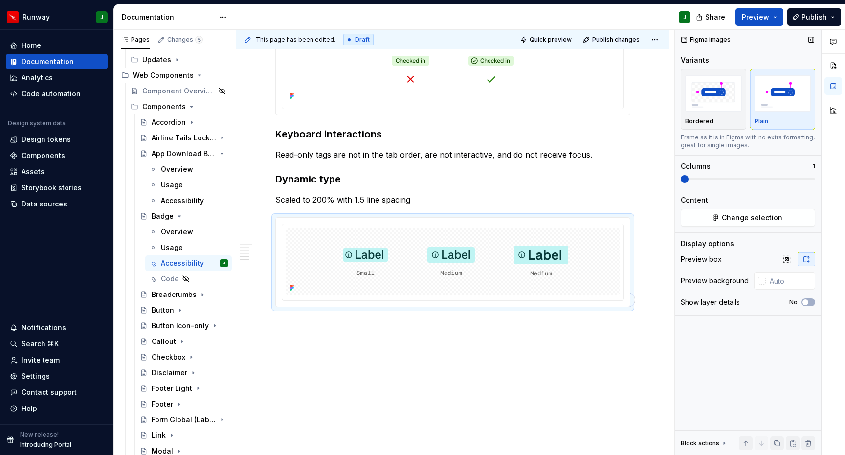
scroll to position [383, 0]
click at [809, 261] on icon "button" at bounding box center [807, 259] width 8 height 8
click at [732, 113] on div "button" at bounding box center [713, 93] width 57 height 40
click at [785, 285] on input "text" at bounding box center [790, 281] width 49 height 18
type input "#FFFFFF"
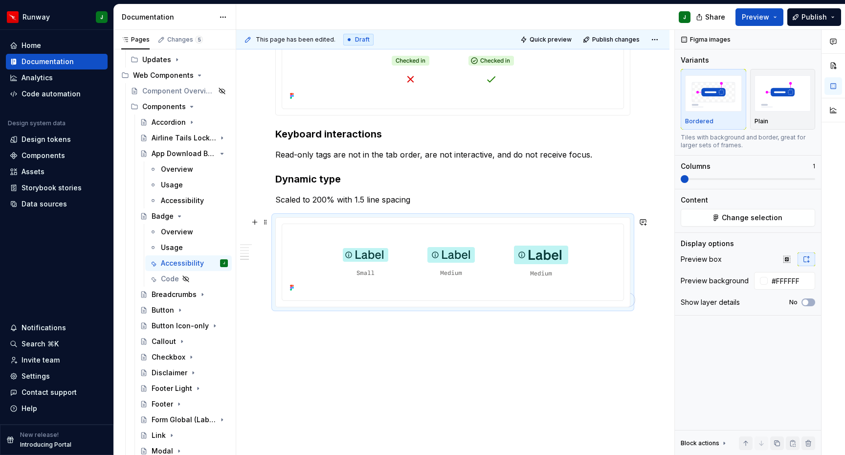
drag, startPoint x: 653, startPoint y: 286, endPoint x: 563, endPoint y: 206, distance: 119.9
click at [653, 286] on div "Accessibility Colour contrast Ensure that text in the badges has a contrast rat…" at bounding box center [452, 126] width 433 height 657
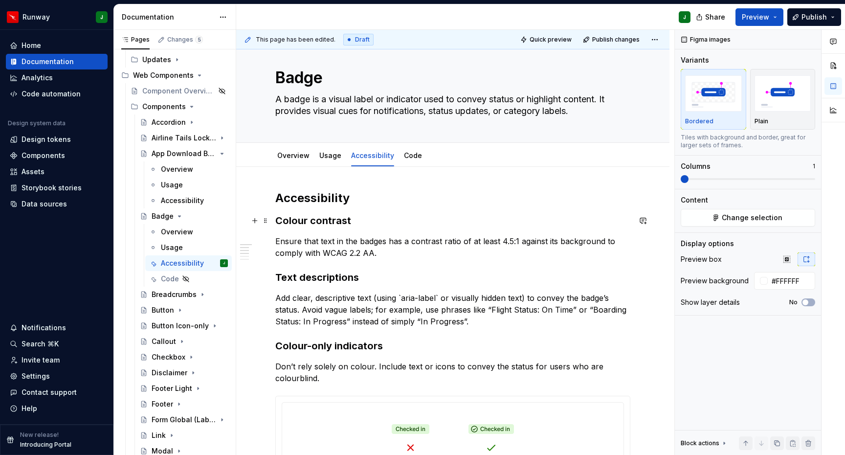
scroll to position [0, 0]
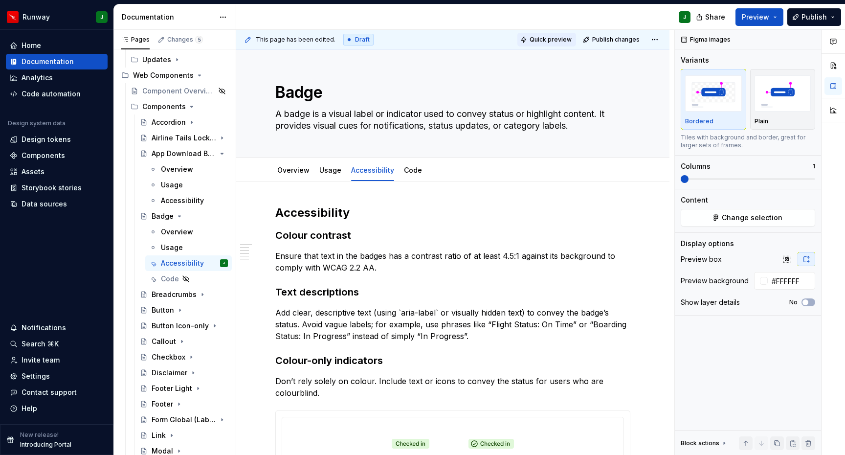
click at [553, 39] on span "Quick preview" at bounding box center [551, 40] width 42 height 8
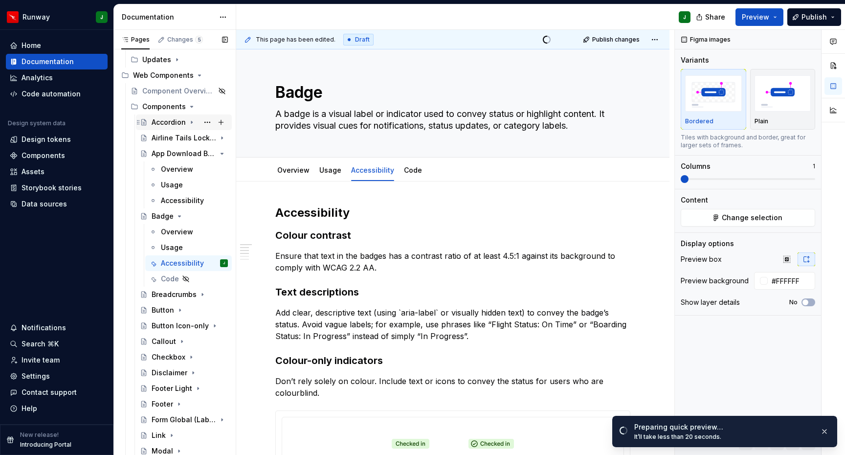
click at [192, 121] on icon "Page tree" at bounding box center [192, 122] width 8 height 8
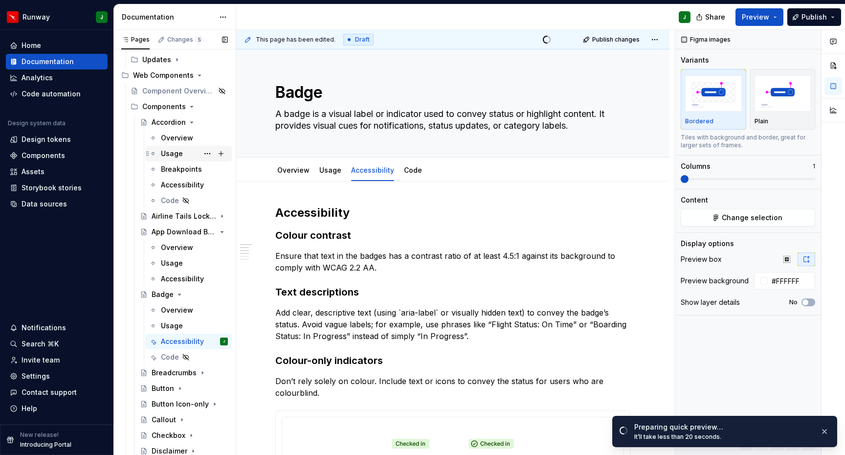
click at [179, 157] on div "Usage" at bounding box center [172, 154] width 22 height 10
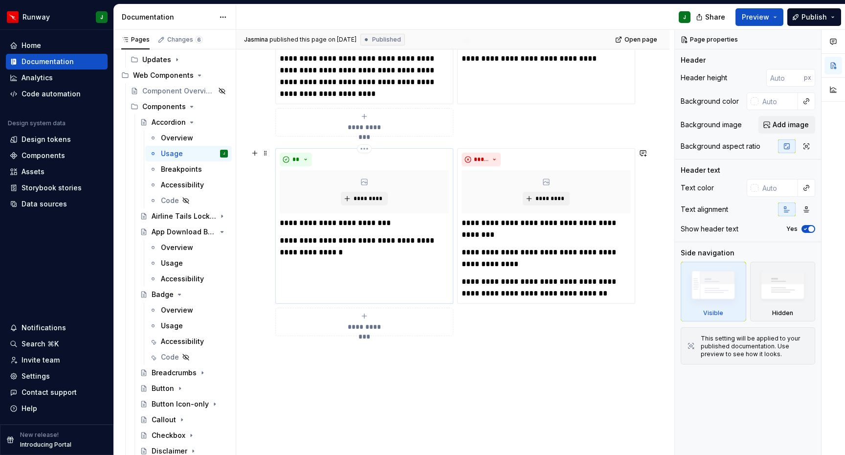
scroll to position [689, 0]
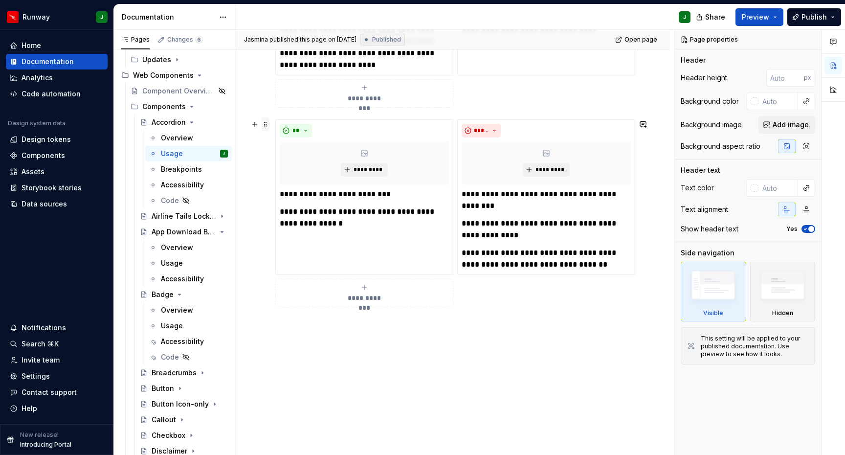
click at [267, 125] on span at bounding box center [266, 124] width 8 height 14
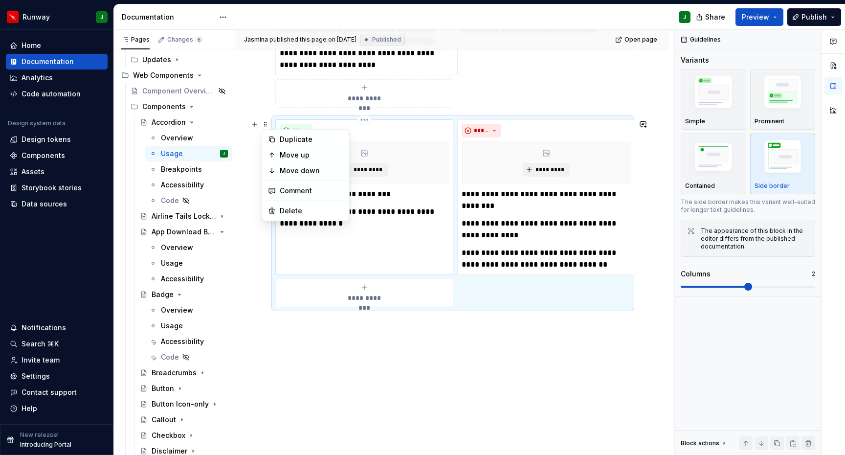
click at [393, 124] on div "**" at bounding box center [364, 131] width 169 height 14
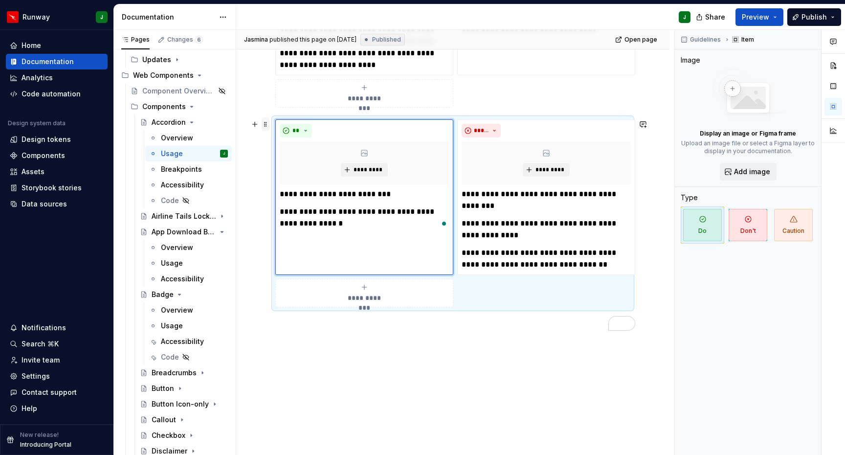
click at [268, 123] on span at bounding box center [266, 124] width 8 height 14
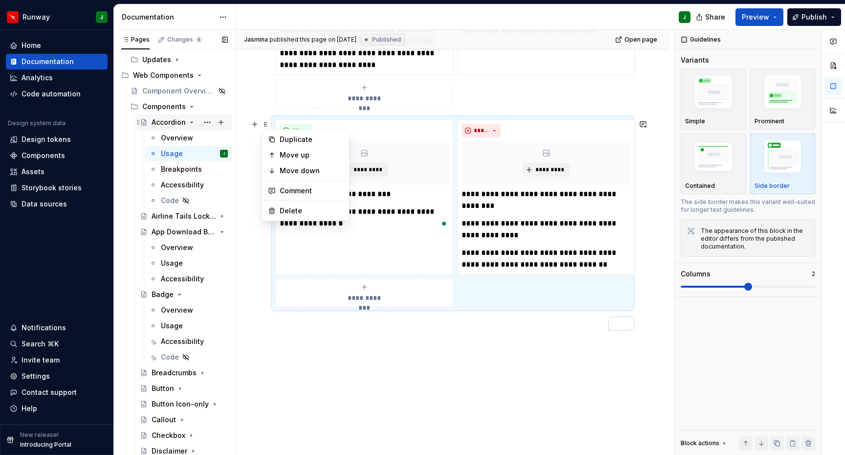
click at [192, 124] on icon "Page tree" at bounding box center [192, 122] width 8 height 8
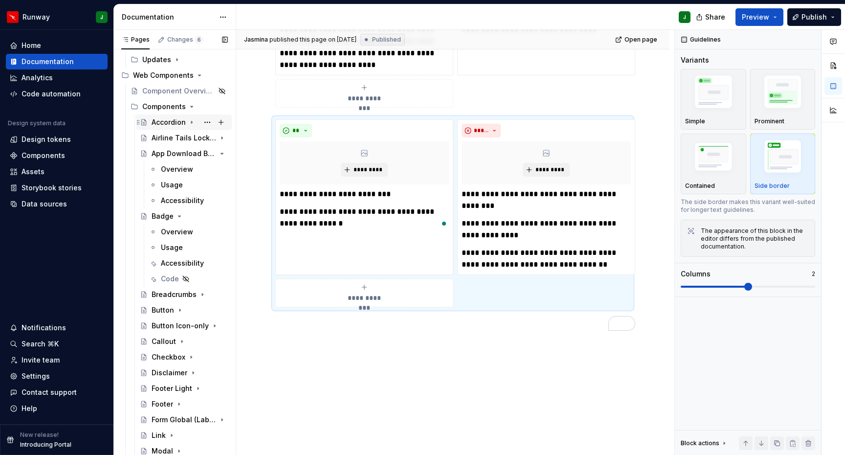
click at [191, 123] on icon "Page tree" at bounding box center [191, 122] width 1 height 2
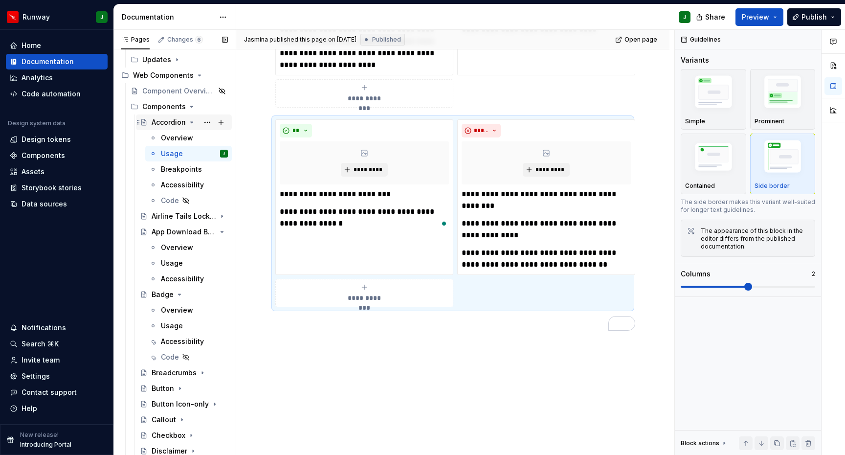
click at [190, 123] on icon "Page tree" at bounding box center [192, 122] width 8 height 8
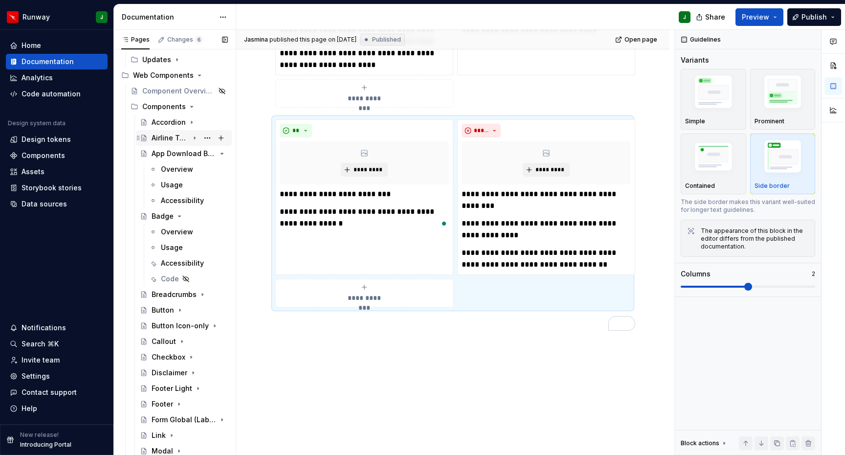
click at [196, 138] on icon "Page tree" at bounding box center [195, 138] width 8 height 8
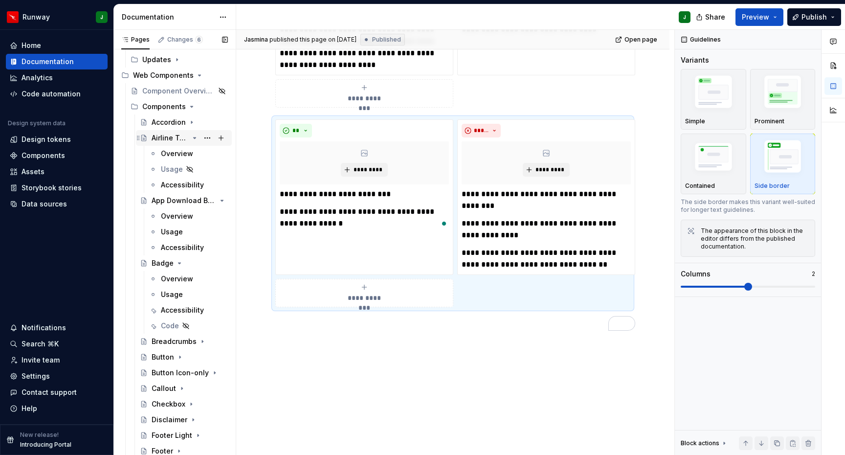
click at [196, 138] on icon "Page tree" at bounding box center [195, 138] width 8 height 8
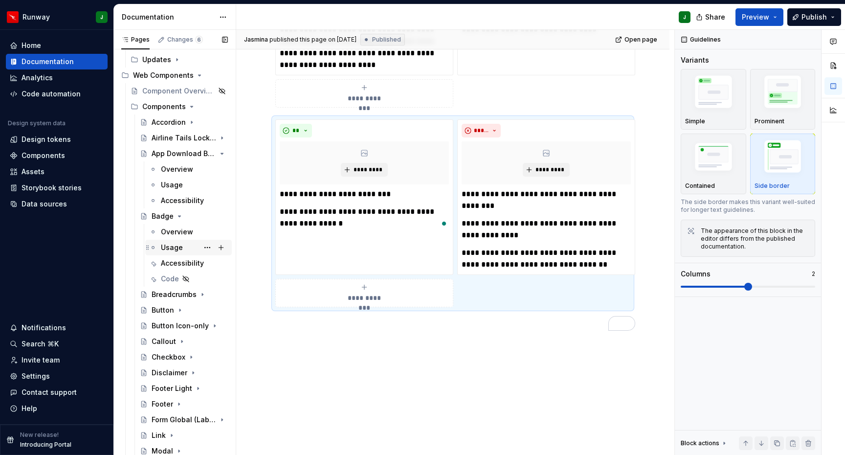
click at [179, 247] on div "Usage" at bounding box center [172, 248] width 22 height 10
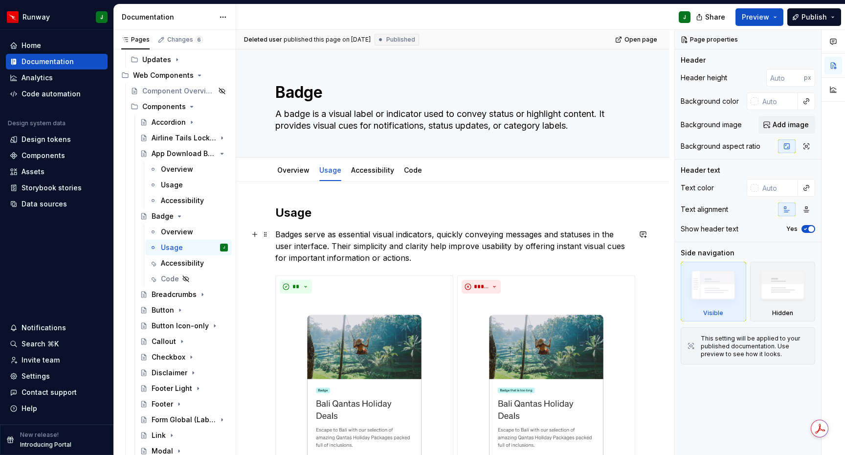
click at [363, 245] on p "Badges serve as essential visual indicators, quickly conveying messages and sta…" at bounding box center [452, 245] width 355 height 35
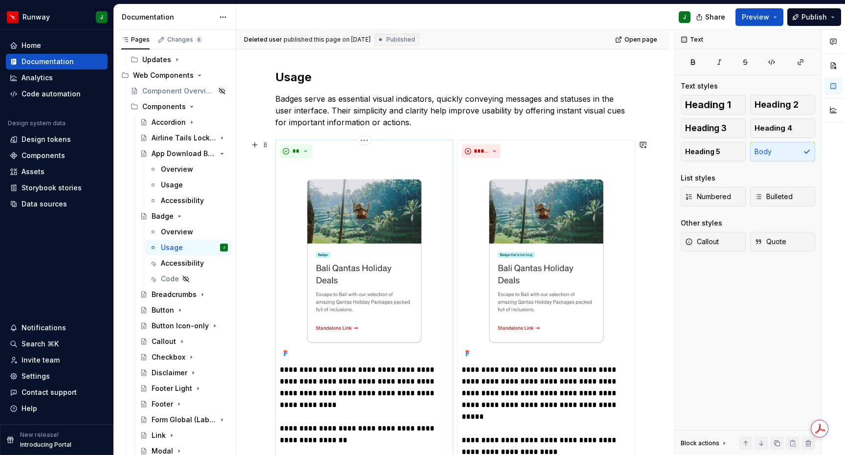
scroll to position [135, 0]
click at [366, 152] on div "**" at bounding box center [364, 151] width 169 height 14
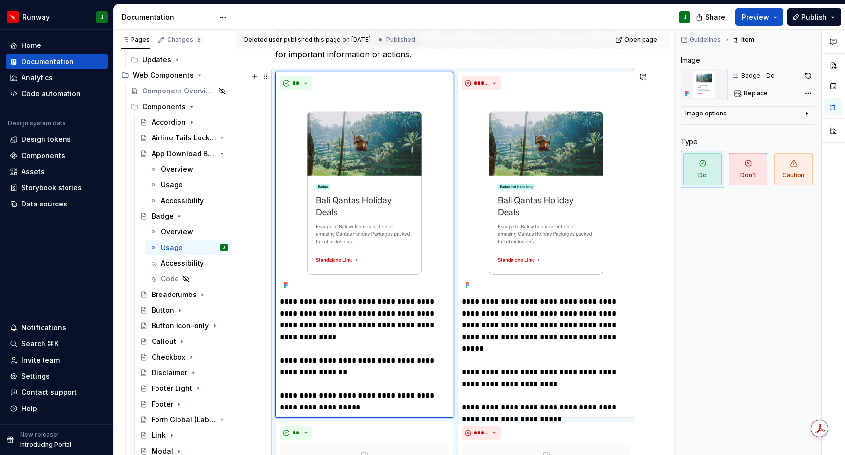
scroll to position [220, 0]
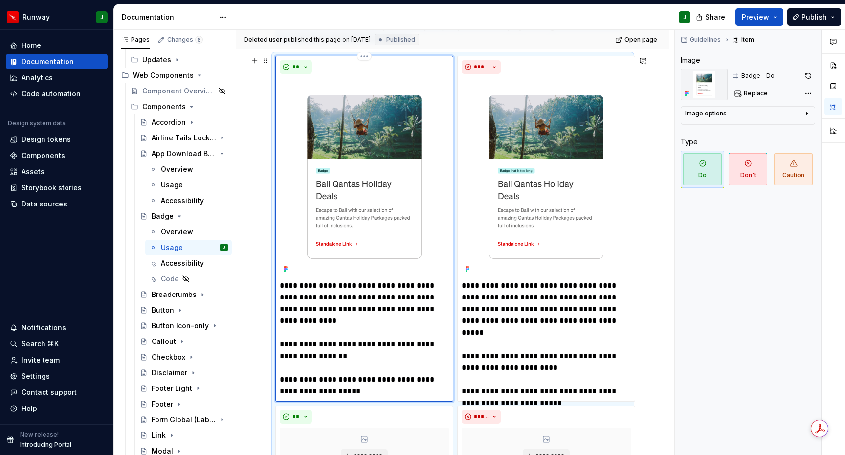
click at [314, 308] on p "**********" at bounding box center [364, 338] width 169 height 117
click at [323, 309] on p "**********" at bounding box center [364, 338] width 169 height 117
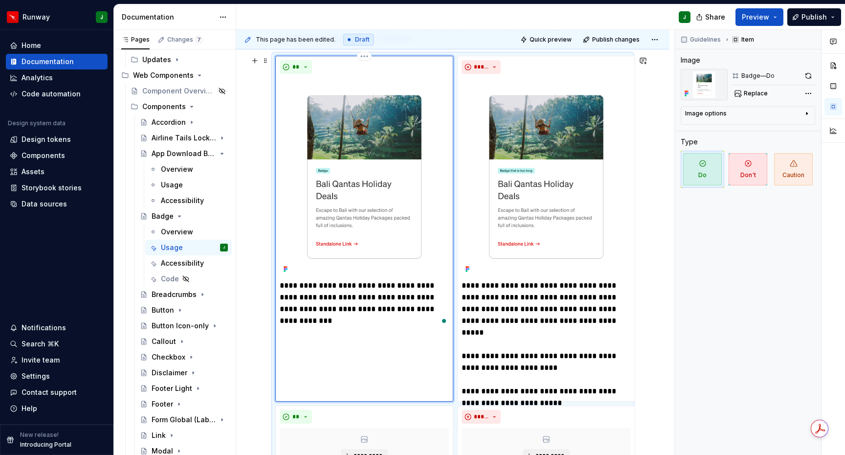
click at [406, 297] on p "**********" at bounding box center [364, 303] width 169 height 47
drag, startPoint x: 414, startPoint y: 302, endPoint x: 406, endPoint y: 304, distance: 8.4
click at [414, 303] on p "**********" at bounding box center [364, 303] width 169 height 47
click at [415, 307] on p "**********" at bounding box center [364, 303] width 169 height 47
click at [341, 302] on p "**********" at bounding box center [364, 303] width 169 height 47
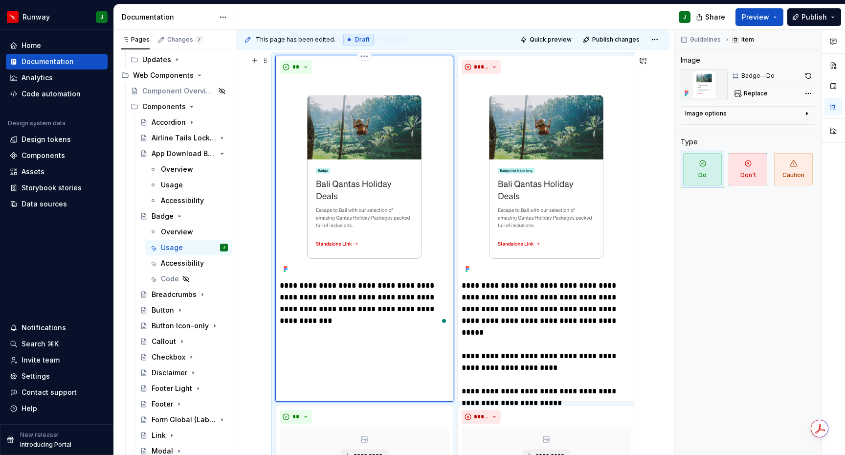
click at [326, 321] on p "**********" at bounding box center [364, 303] width 169 height 47
type textarea "*"
click at [486, 299] on p "**********" at bounding box center [546, 338] width 169 height 117
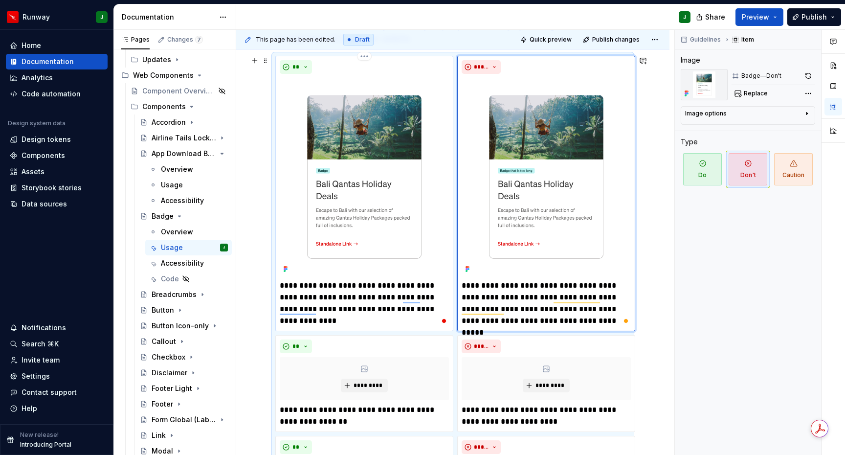
click at [401, 297] on p "**********" at bounding box center [364, 303] width 169 height 47
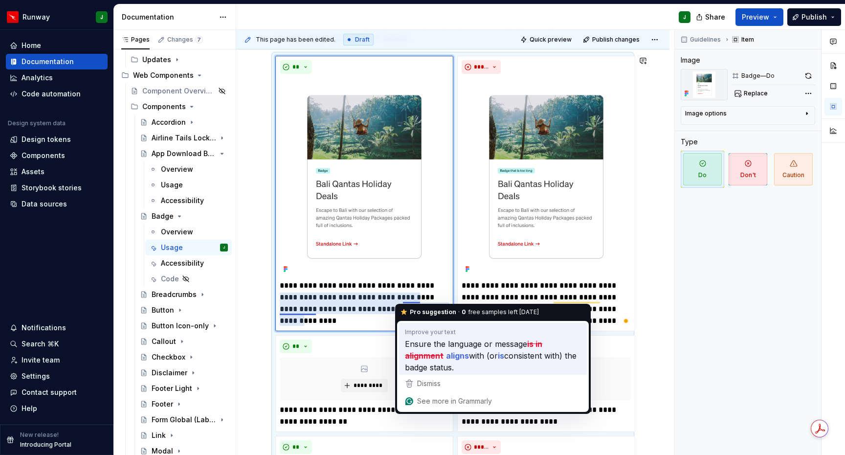
type textarea "*"
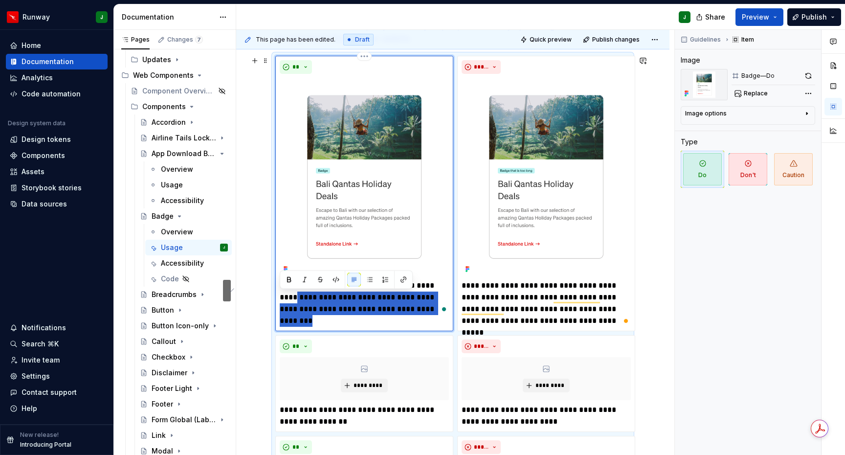
drag, startPoint x: 281, startPoint y: 298, endPoint x: 435, endPoint y: 305, distance: 154.7
click at [440, 305] on div "**********" at bounding box center [364, 297] width 169 height 35
click at [397, 305] on p "**********" at bounding box center [364, 297] width 169 height 35
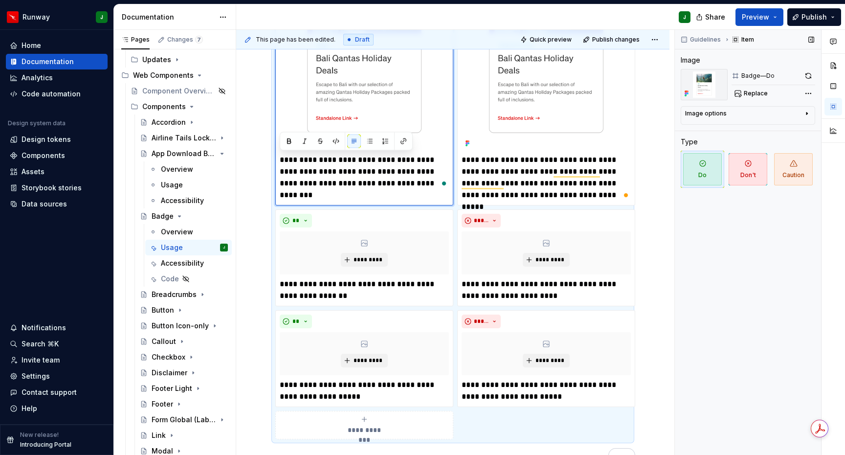
scroll to position [0, 0]
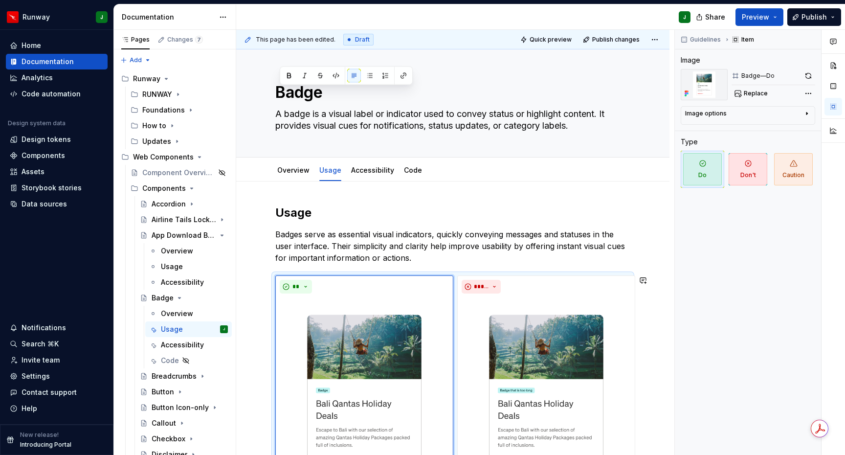
scroll to position [473, 0]
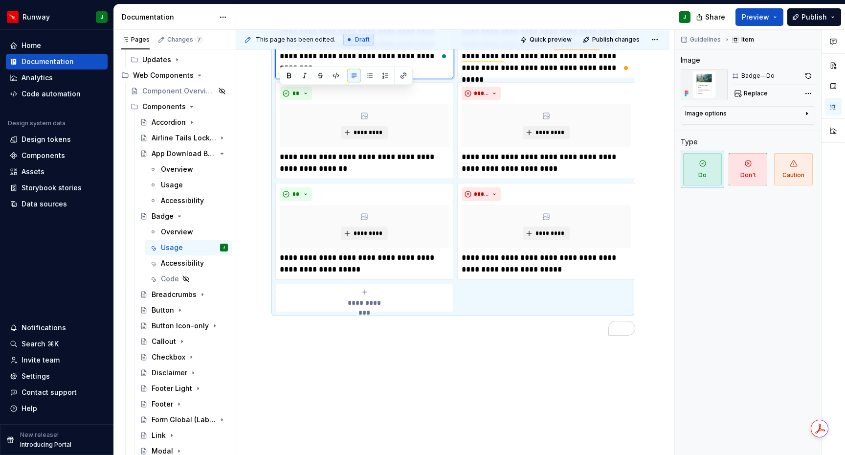
type textarea "*"
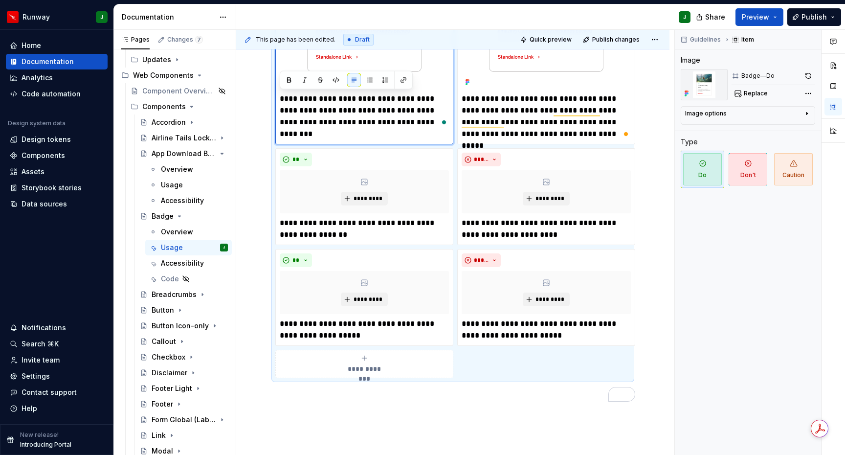
click at [264, 275] on div "**********" at bounding box center [452, 162] width 433 height 775
click at [263, 284] on div "**********" at bounding box center [452, 162] width 433 height 775
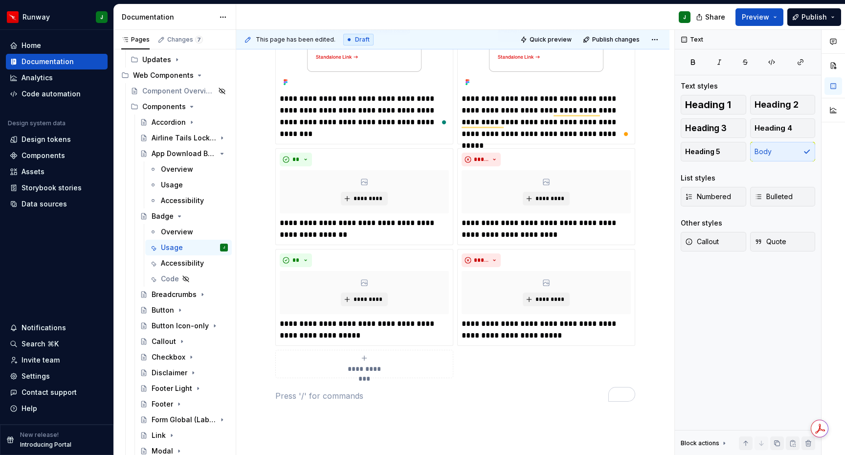
drag, startPoint x: 258, startPoint y: 253, endPoint x: 259, endPoint y: 288, distance: 35.2
click at [258, 253] on div "**********" at bounding box center [452, 162] width 433 height 775
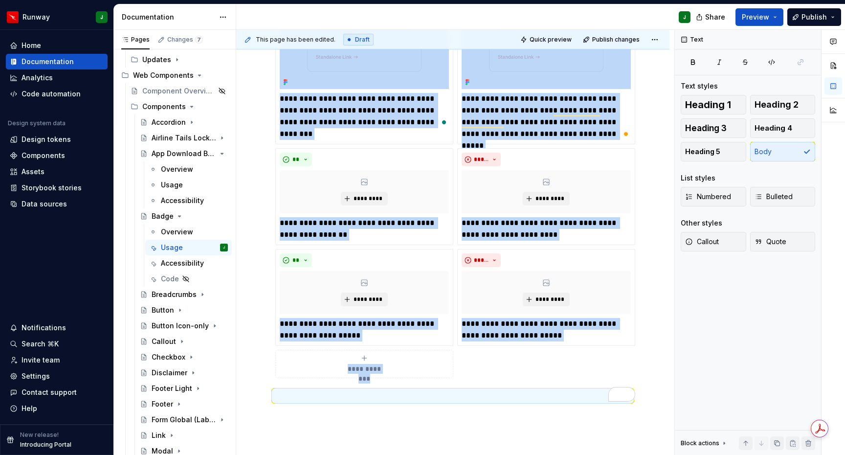
click at [262, 280] on div "**********" at bounding box center [452, 162] width 433 height 775
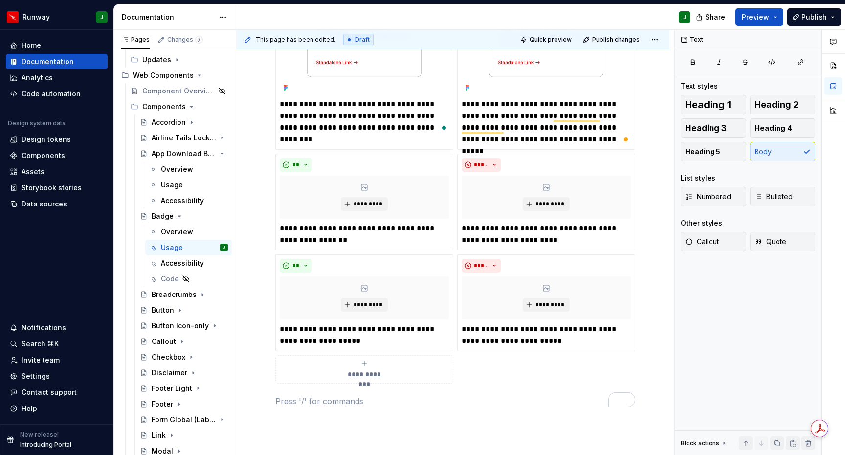
scroll to position [0, 0]
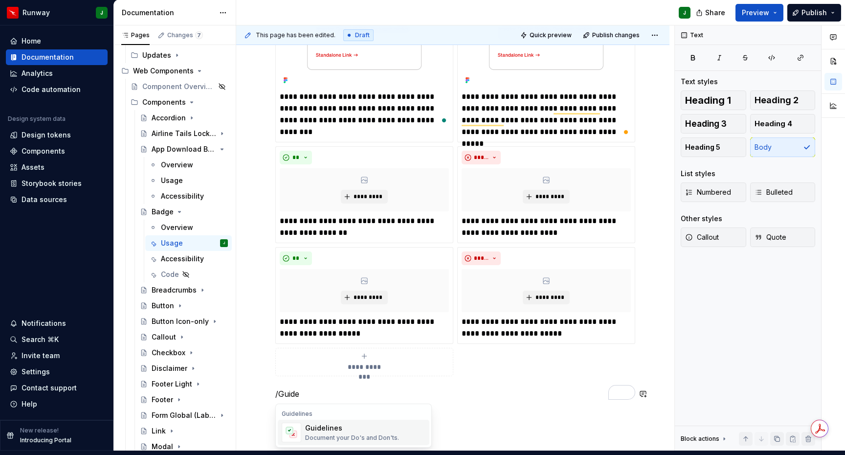
click at [338, 432] on div "Guidelines" at bounding box center [352, 428] width 94 height 10
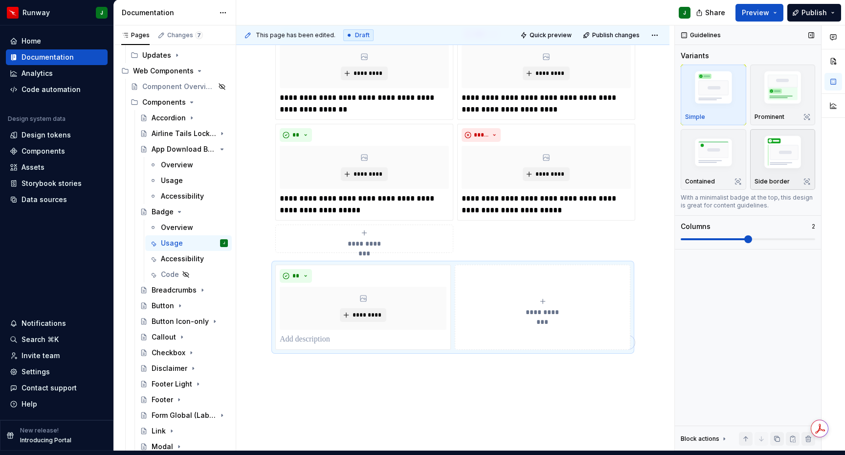
click at [782, 159] on img "button" at bounding box center [783, 154] width 57 height 43
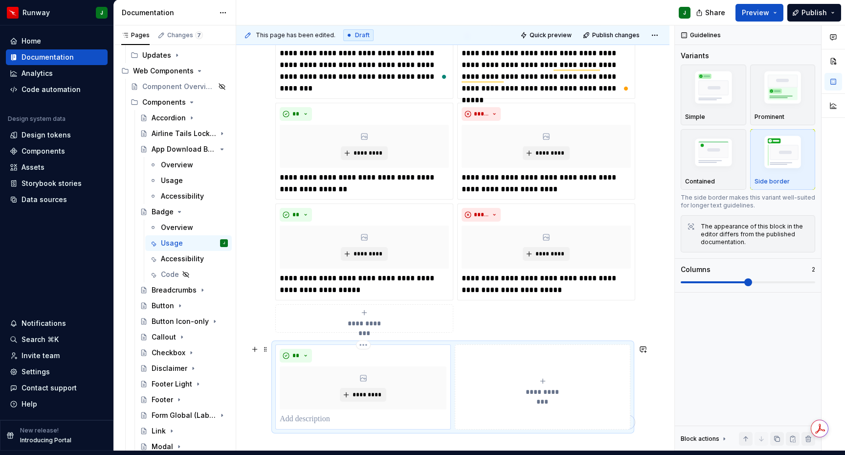
click at [318, 418] on p "To enrich screen reader interactions, please activate Accessibility in Grammarl…" at bounding box center [363, 419] width 167 height 12
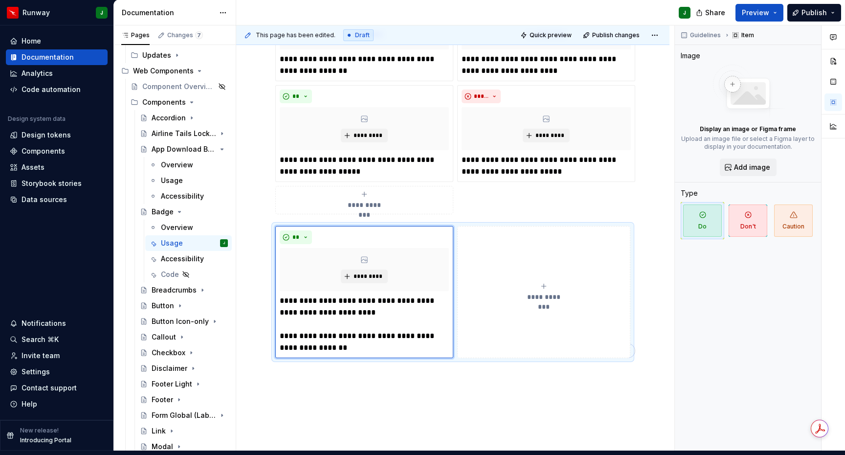
click at [357, 349] on p "**********" at bounding box center [364, 324] width 169 height 59
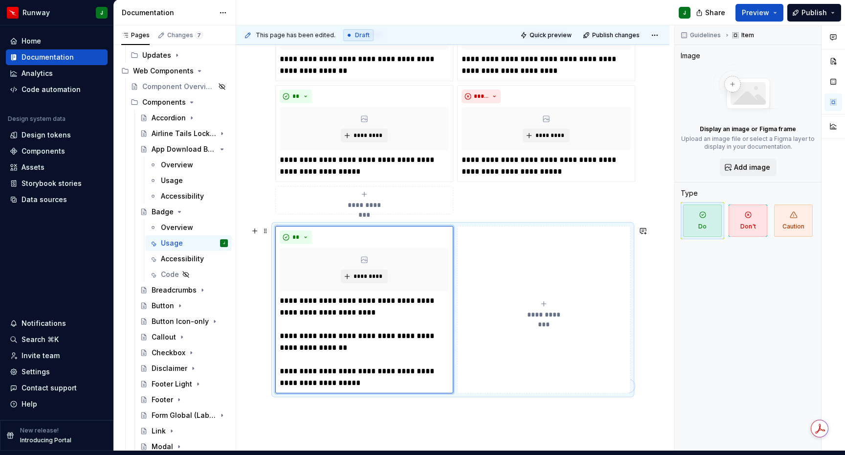
click at [548, 300] on icon "To enrich screen reader interactions, please activate Accessibility in Grammarl…" at bounding box center [544, 304] width 8 height 8
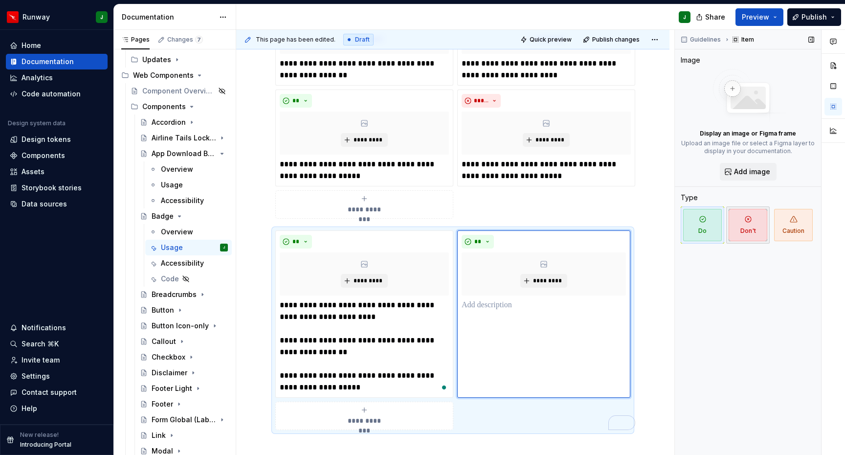
click at [745, 233] on span "Don't" at bounding box center [748, 225] width 39 height 32
click at [476, 307] on p "To enrich screen reader interactions, please activate Accessibility in Grammarl…" at bounding box center [544, 305] width 164 height 12
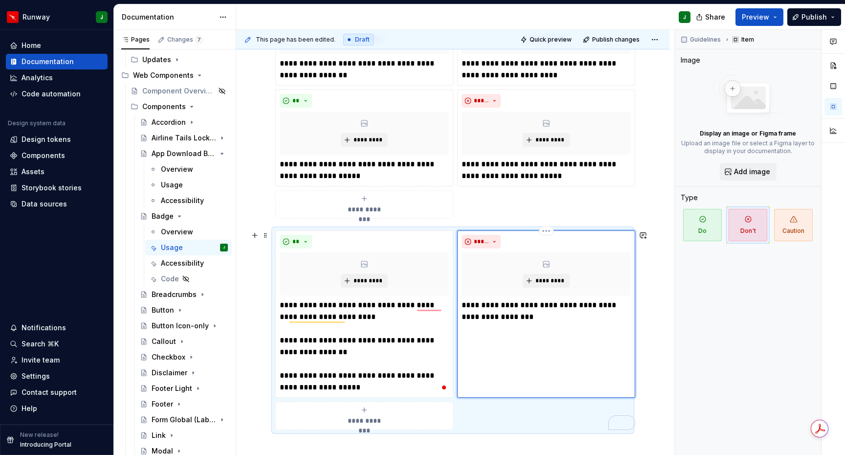
click at [473, 342] on p "**********" at bounding box center [546, 322] width 169 height 47
click at [479, 383] on p "**********" at bounding box center [546, 346] width 169 height 94
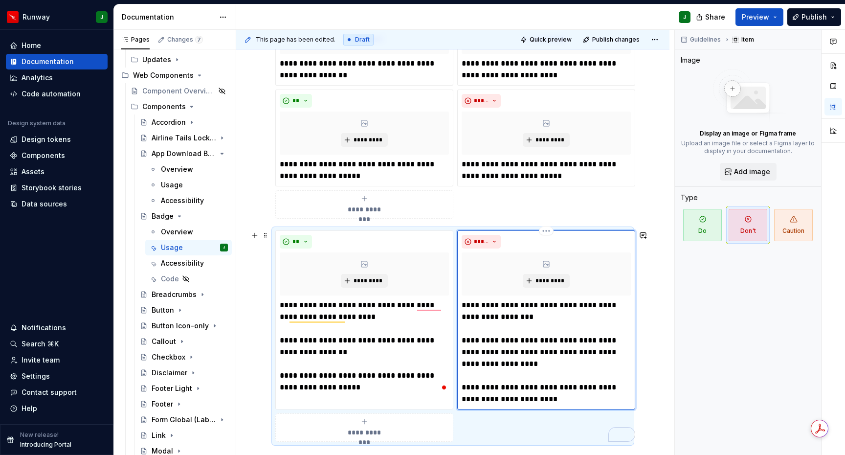
click at [544, 400] on p "**********" at bounding box center [546, 352] width 169 height 106
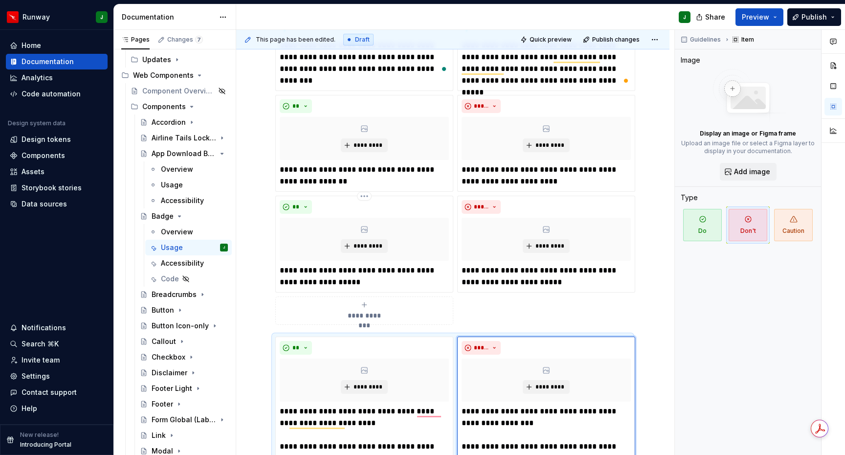
click at [366, 198] on html "Runway J Home Documentation Analytics Code automation Design system data Design…" at bounding box center [422, 227] width 845 height 455
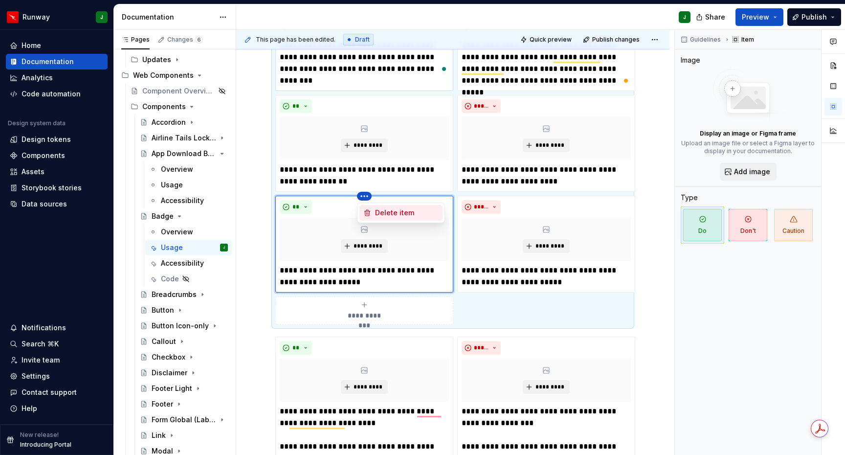
click at [392, 214] on div "Delete item" at bounding box center [407, 213] width 64 height 10
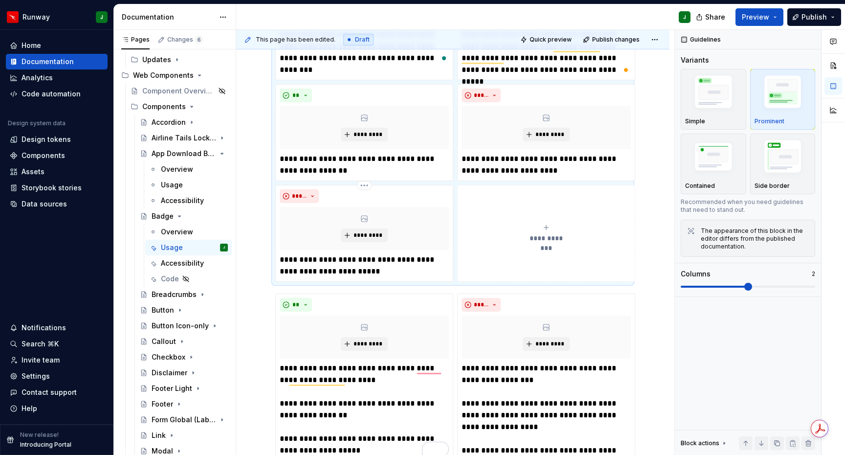
click at [365, 185] on html "Runway J Home Documentation Analytics Code automation Design system data Design…" at bounding box center [422, 227] width 845 height 455
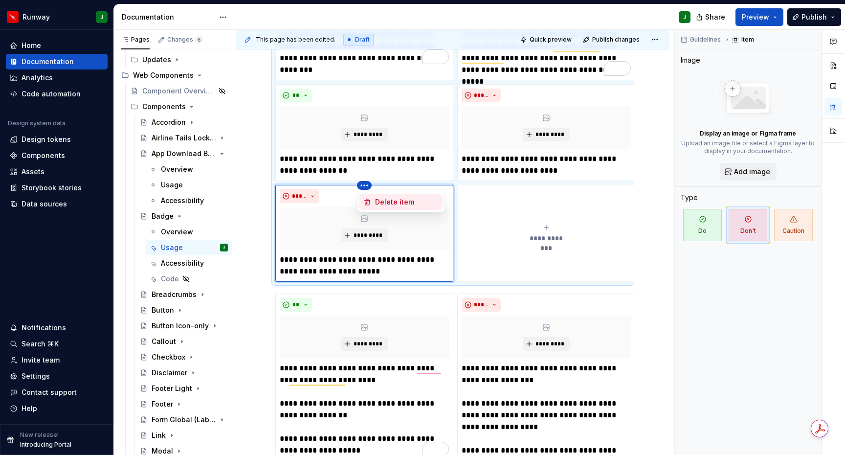
click at [387, 199] on div "Delete item" at bounding box center [407, 202] width 64 height 10
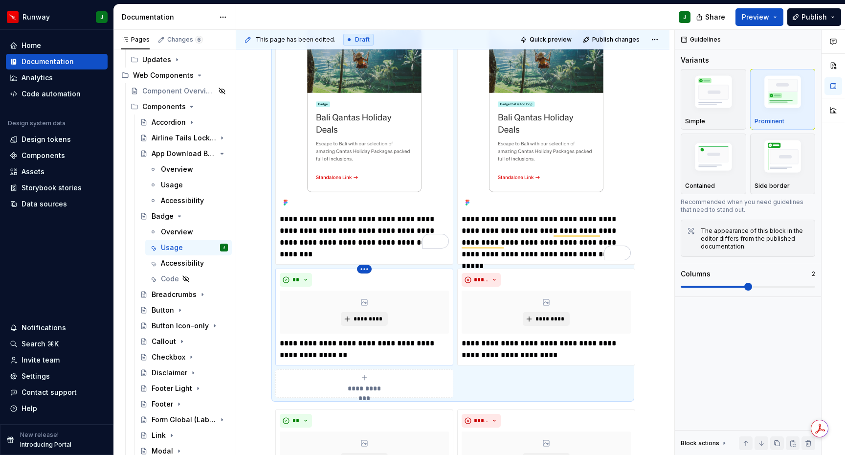
click at [364, 271] on html "Runway J Home Documentation Analytics Code automation Design system data Design…" at bounding box center [422, 227] width 845 height 455
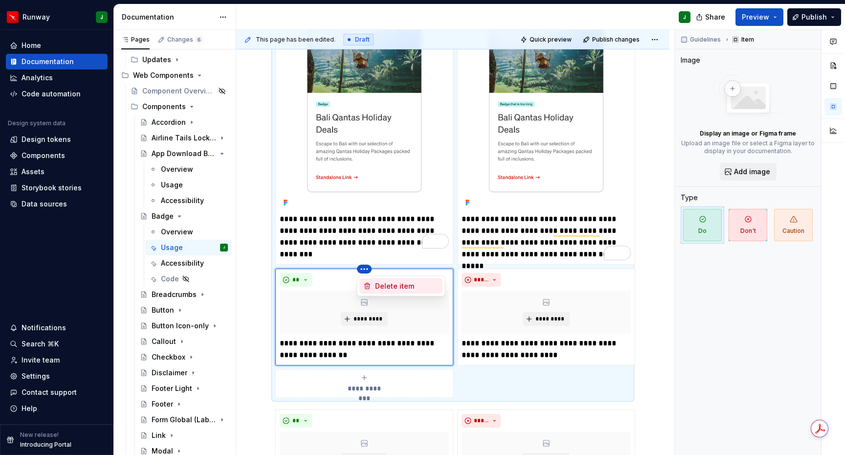
click at [397, 288] on div "Delete item" at bounding box center [407, 286] width 64 height 10
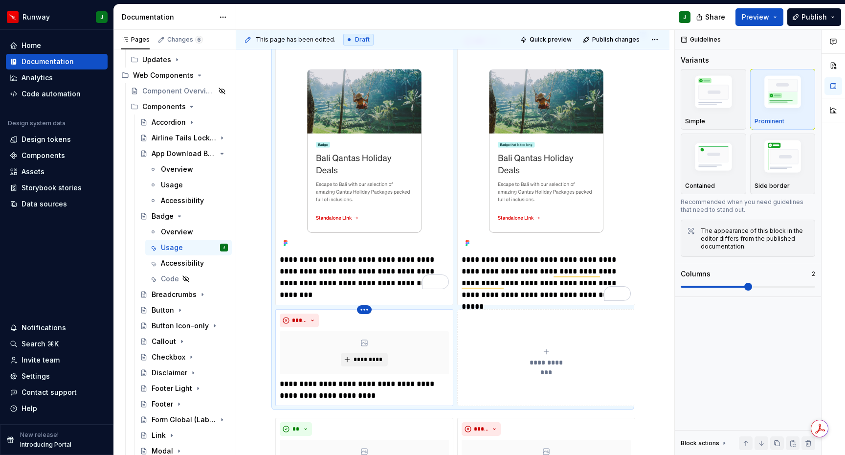
click at [361, 311] on html "Runway J Home Documentation Analytics Code automation Design system data Design…" at bounding box center [422, 227] width 845 height 455
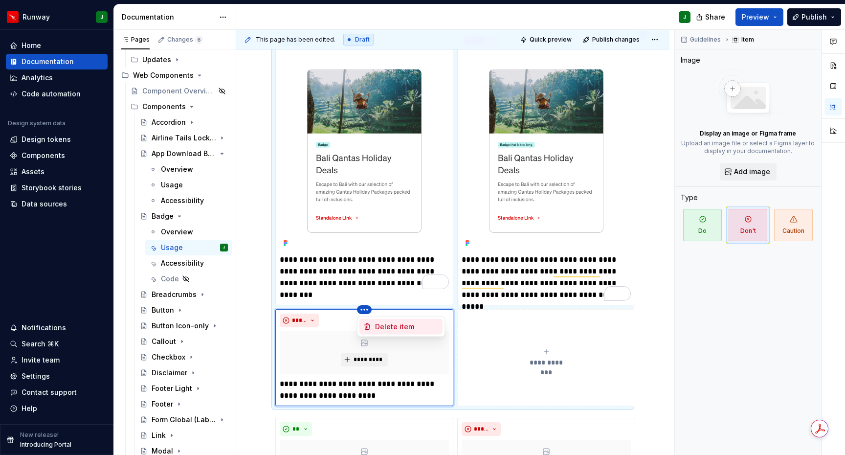
click at [397, 329] on div "Delete item" at bounding box center [407, 327] width 64 height 10
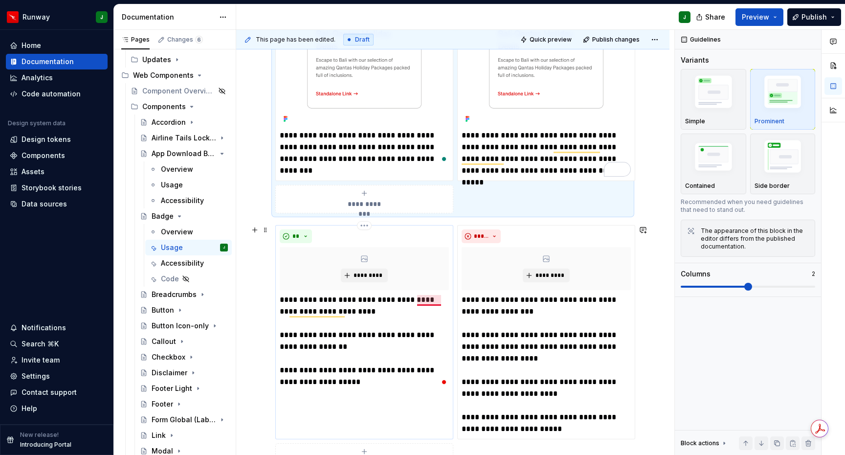
type textarea "*"
click at [0, 0] on span "*******" at bounding box center [0, 0] width 0 height 0
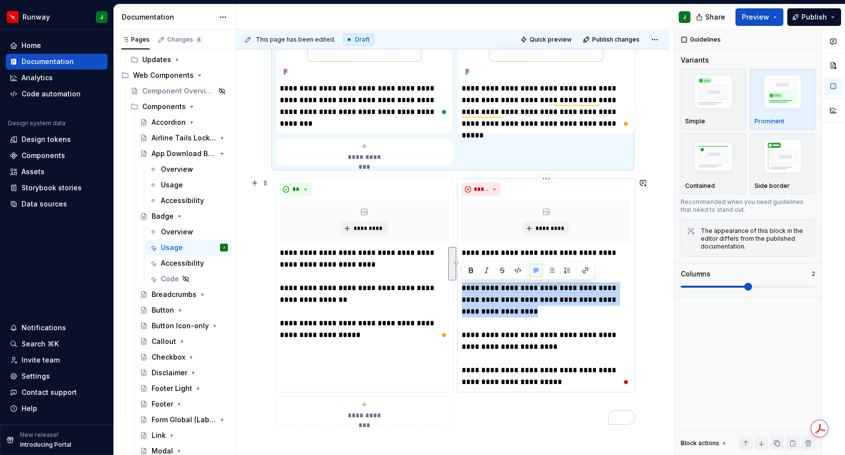
drag, startPoint x: 488, startPoint y: 311, endPoint x: 460, endPoint y: 292, distance: 34.1
click at [460, 292] on div "**********" at bounding box center [546, 285] width 178 height 214
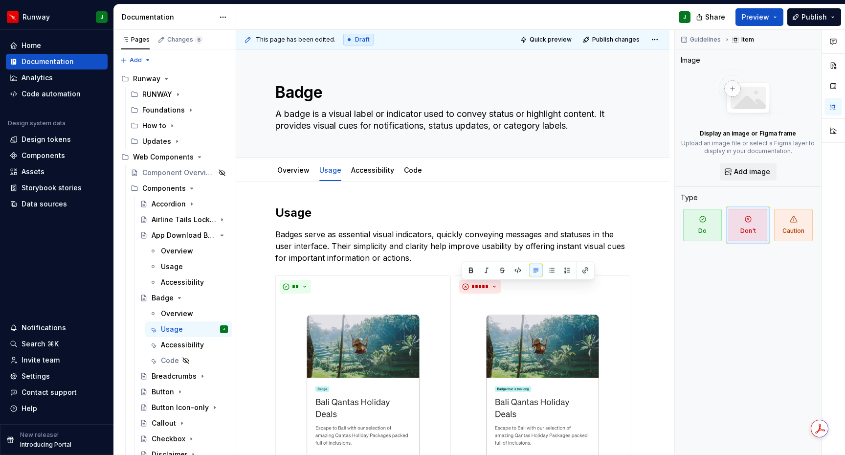
type textarea "*"
